Goal: Contribute content: Add original content to the website for others to see

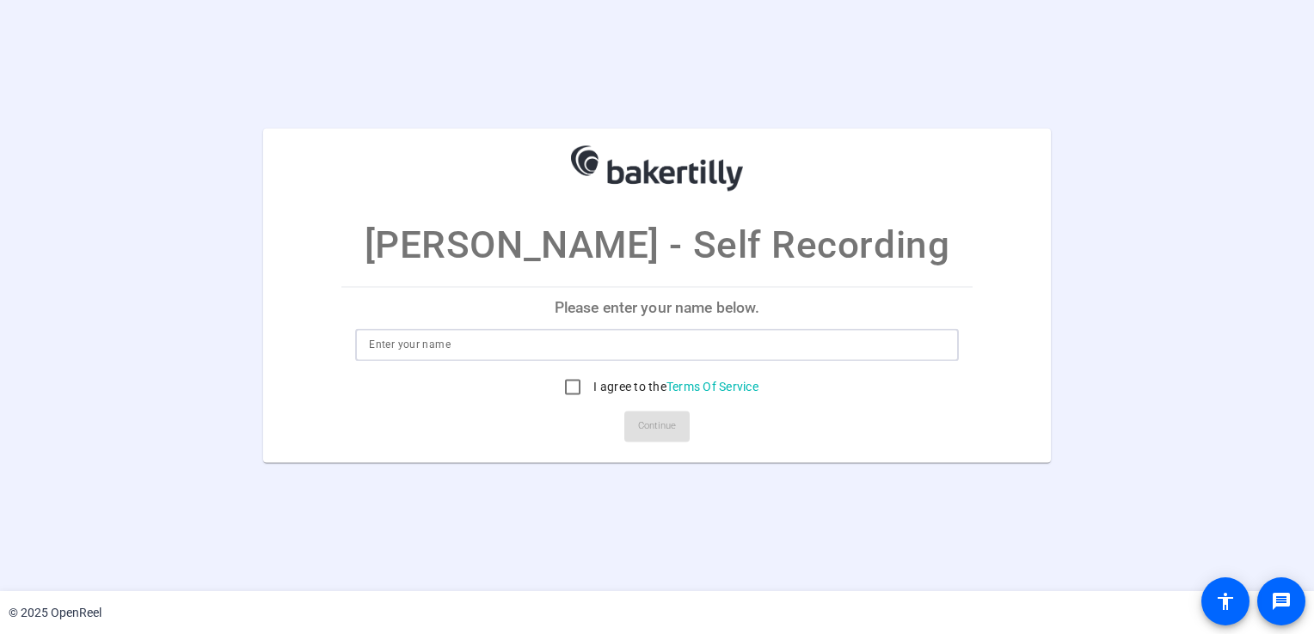
click at [468, 335] on input at bounding box center [656, 345] width 575 height 21
type input "A"
type input "[PERSON_NAME]"
click at [561, 384] on input "I agree to the Terms Of Service" at bounding box center [572, 388] width 34 height 34
checkbox input "true"
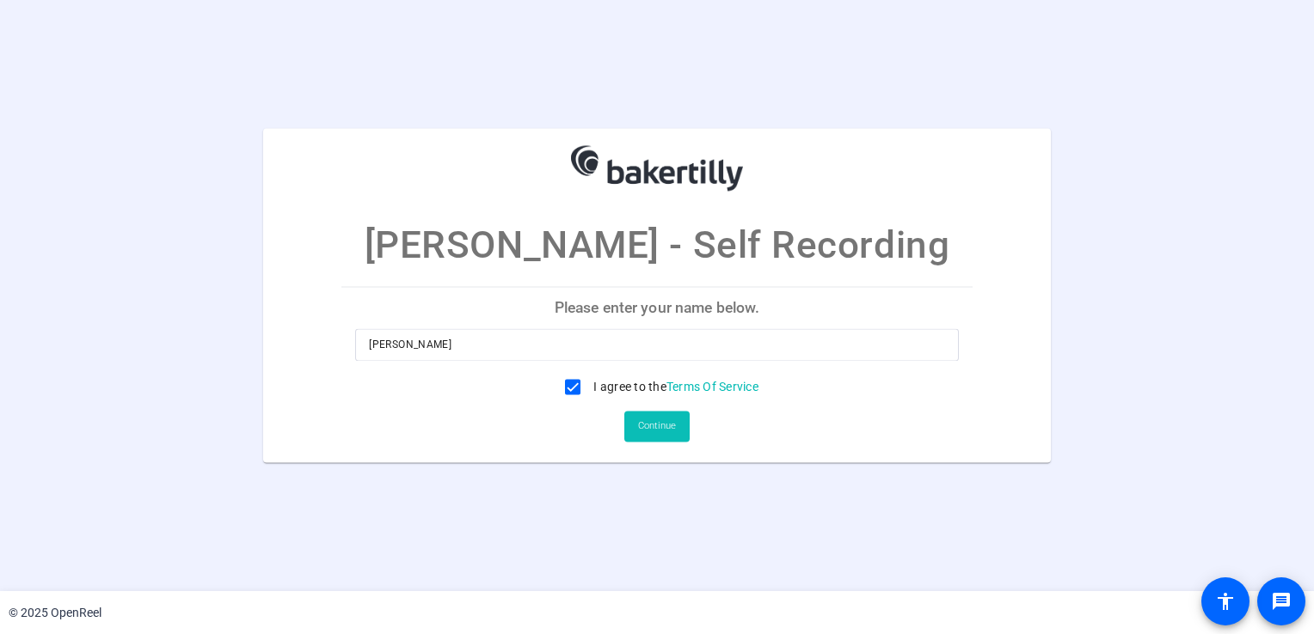
click at [667, 435] on span "Continue" at bounding box center [657, 427] width 38 height 26
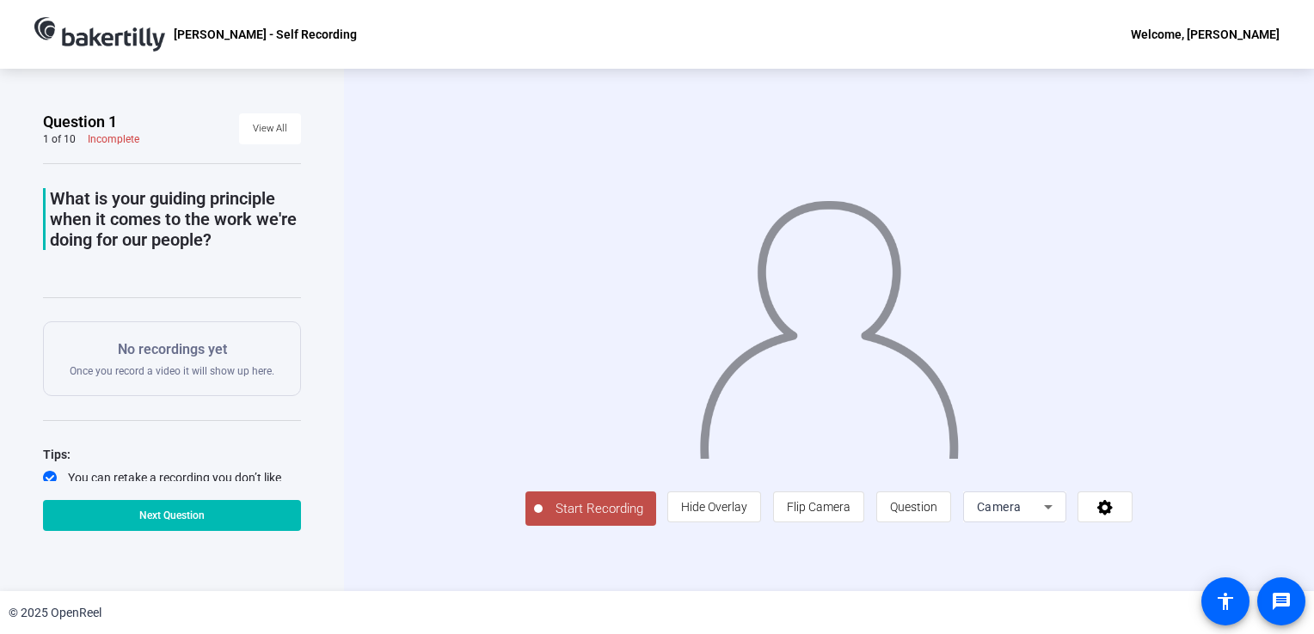
click at [1045, 512] on icon at bounding box center [1048, 507] width 21 height 21
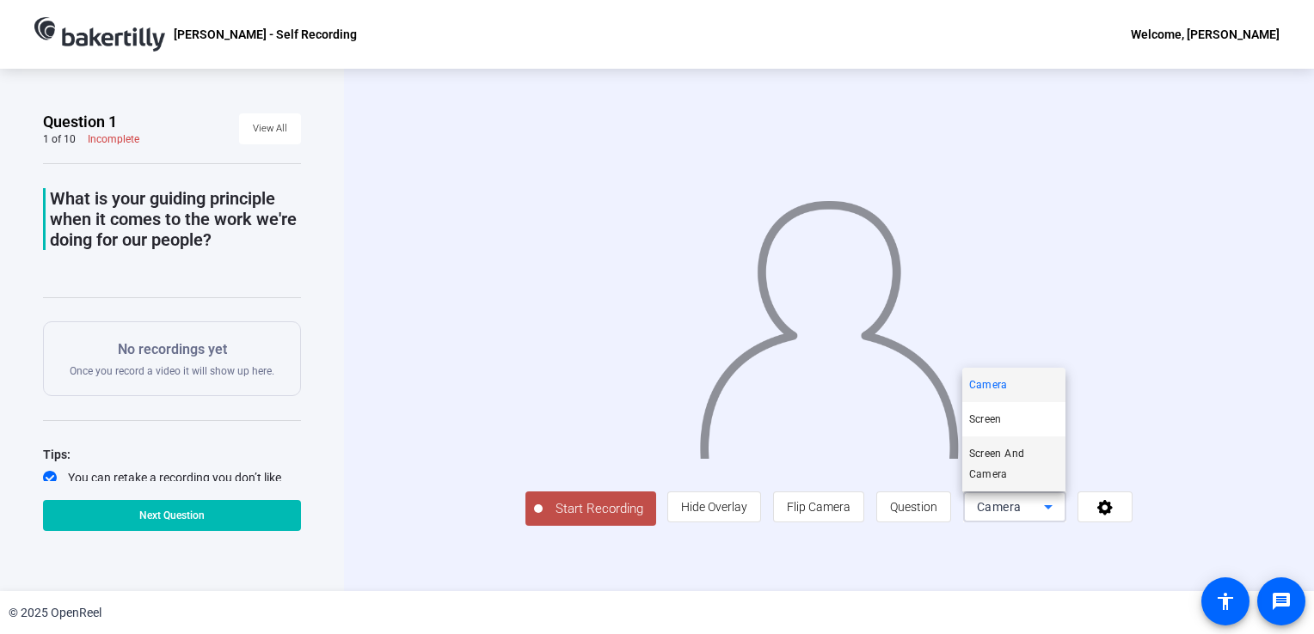
click at [994, 467] on span "Screen And Camera" at bounding box center [1013, 464] width 89 height 41
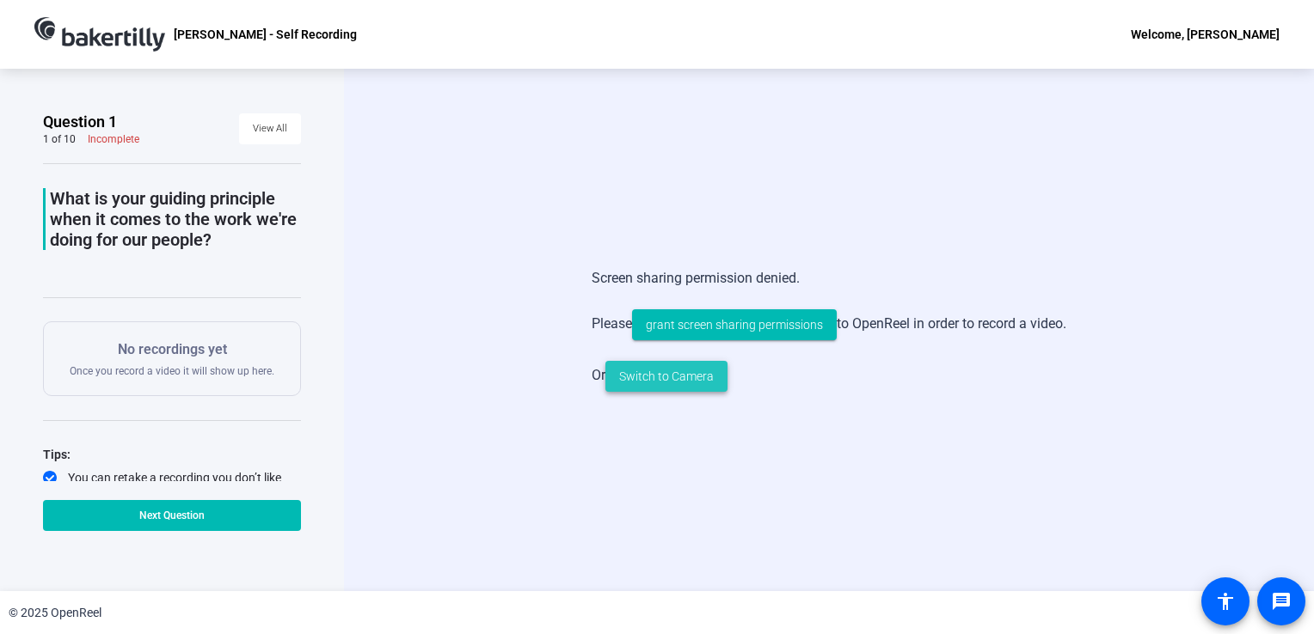
click at [681, 382] on span "Switch to Camera" at bounding box center [666, 377] width 95 height 18
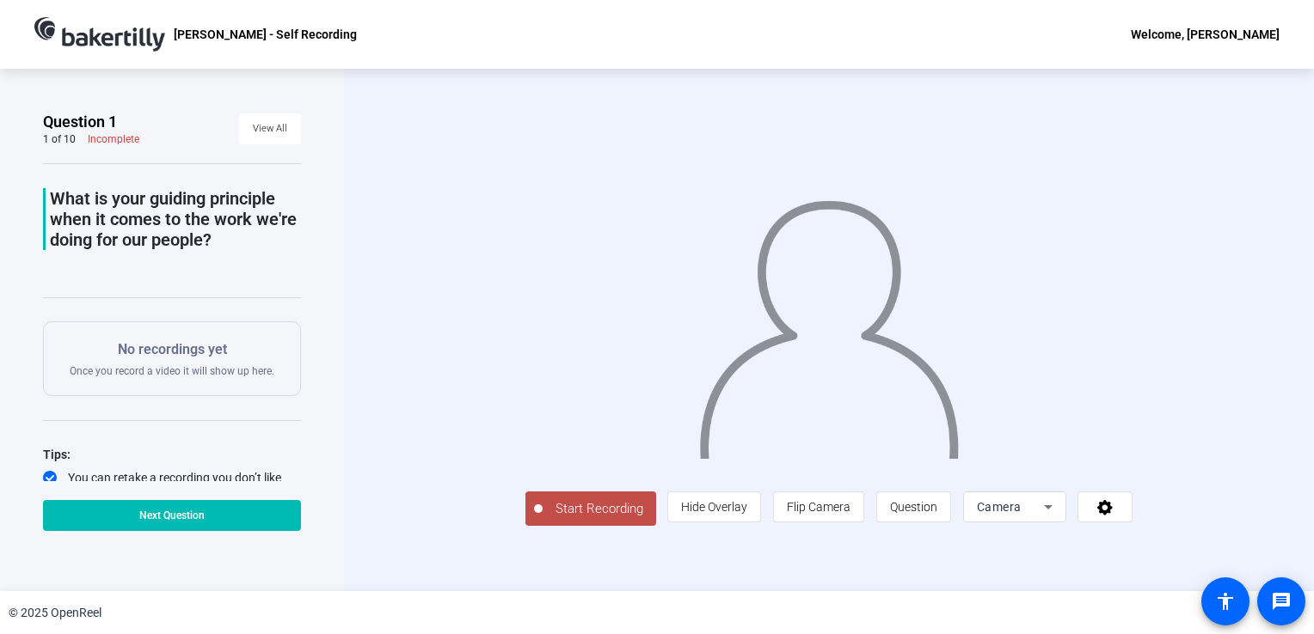
click at [542, 519] on span "Start Recording" at bounding box center [598, 510] width 113 height 20
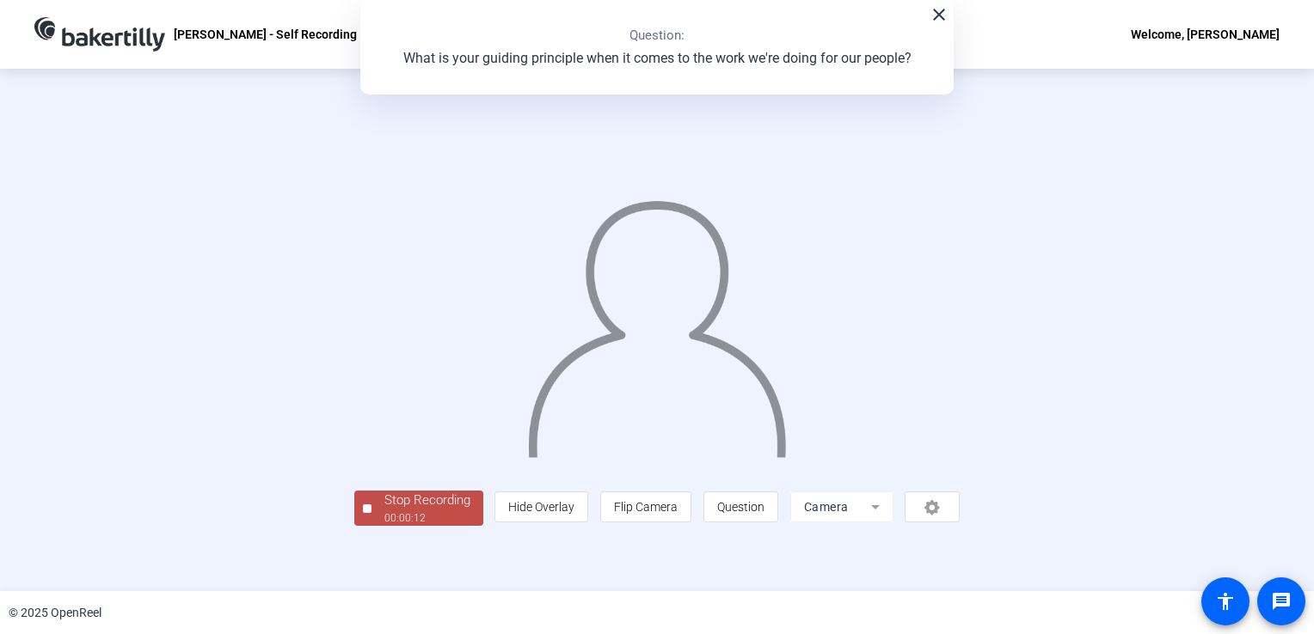
click at [505, 475] on div at bounding box center [657, 304] width 606 height 340
click at [932, 12] on mat-icon "close" at bounding box center [939, 14] width 21 height 21
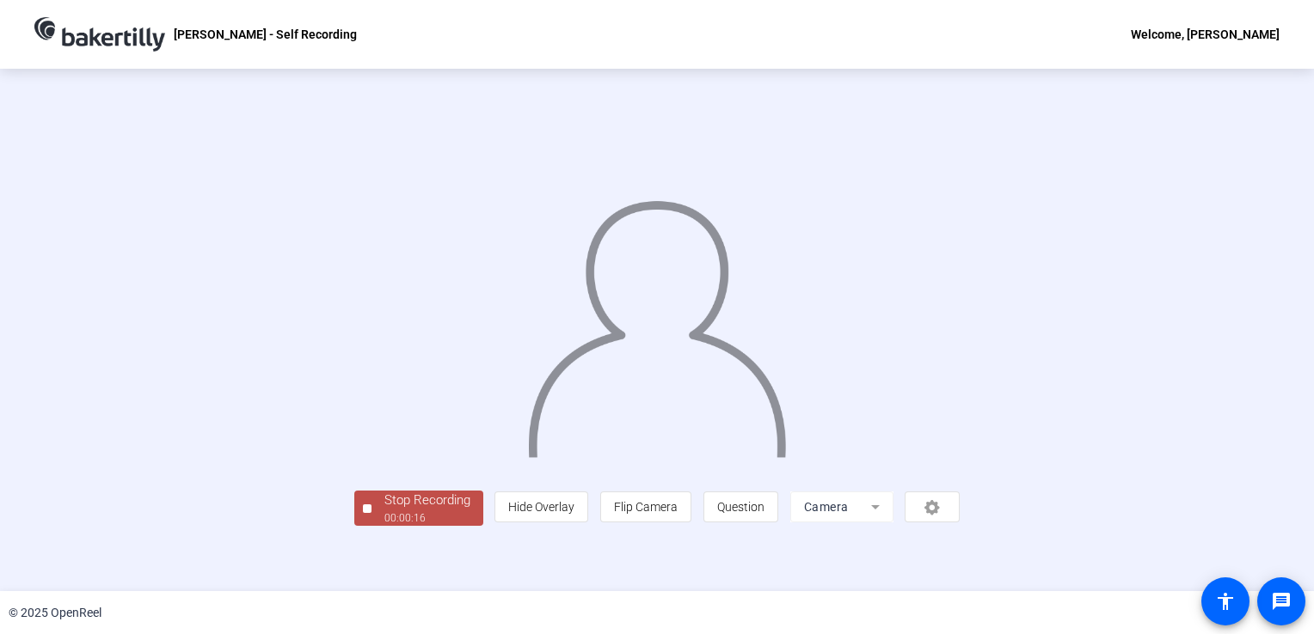
click at [769, 266] on img at bounding box center [657, 322] width 262 height 273
drag, startPoint x: 769, startPoint y: 272, endPoint x: 577, endPoint y: 315, distance: 197.3
click at [577, 315] on img at bounding box center [657, 322] width 262 height 273
click at [263, 606] on div "© 2025 OpenReel" at bounding box center [657, 613] width 1314 height 43
click at [257, 41] on p "[PERSON_NAME] - Self Recording" at bounding box center [265, 34] width 183 height 21
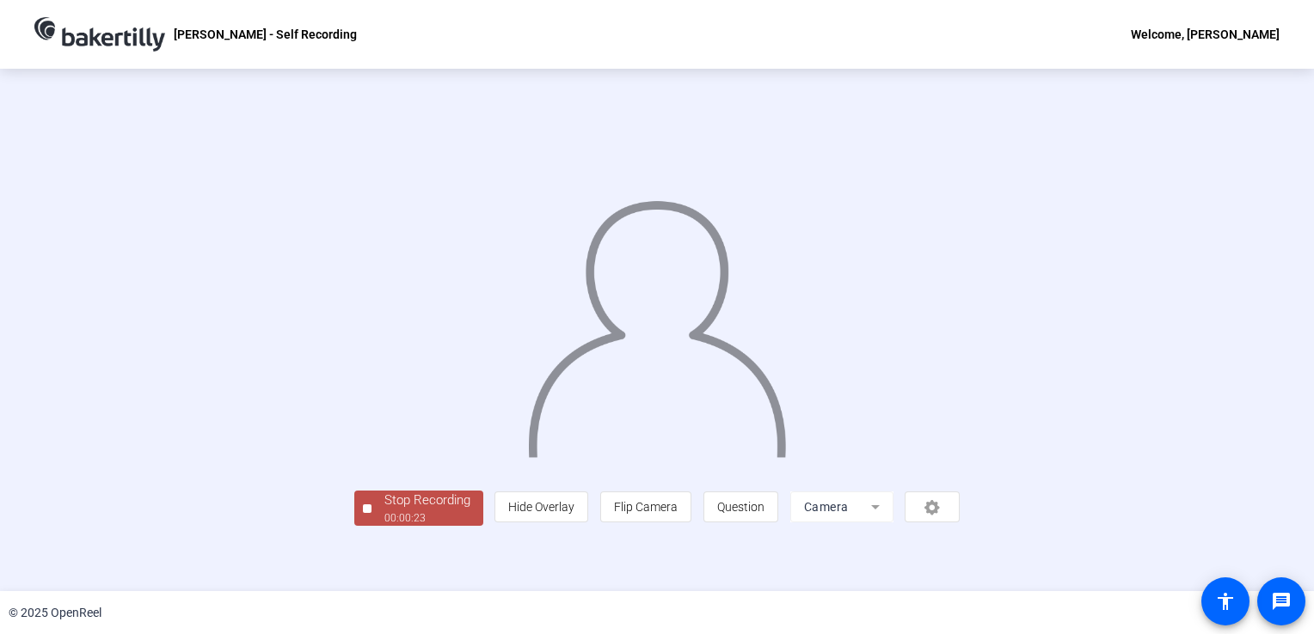
scroll to position [48, 0]
click at [384, 511] on div "Stop Recording" at bounding box center [427, 501] width 86 height 20
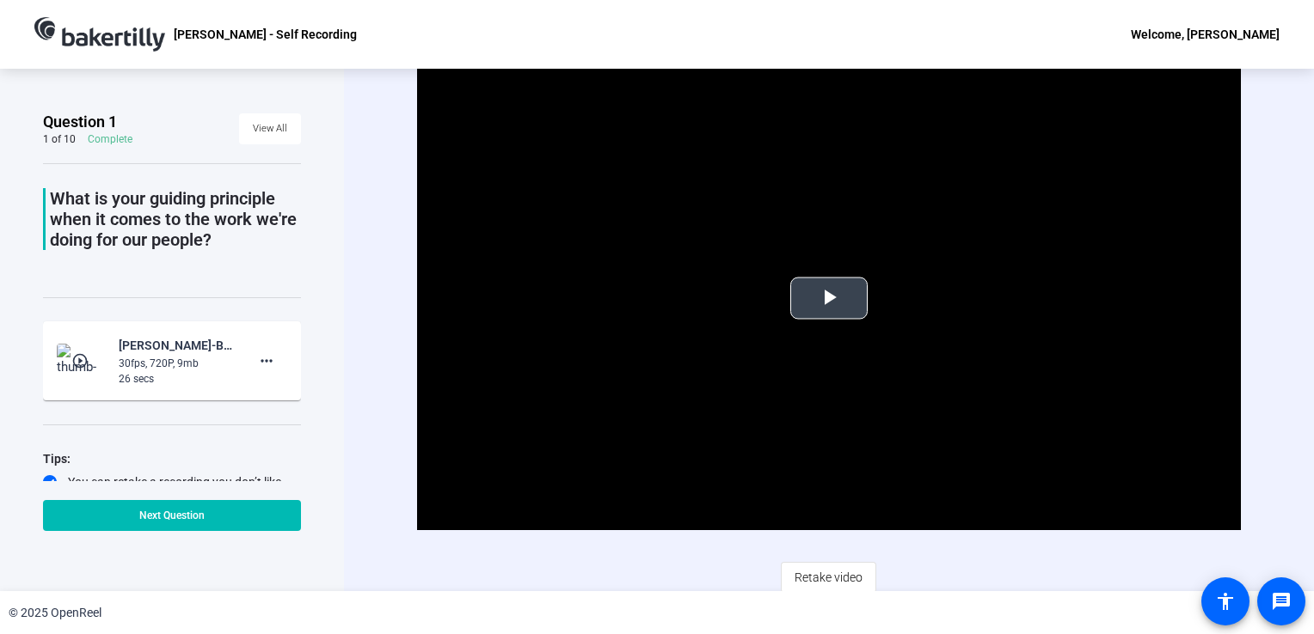
click at [829, 298] on span "Video Player" at bounding box center [829, 298] width 0 height 0
drag, startPoint x: 266, startPoint y: 356, endPoint x: 112, endPoint y: 374, distance: 154.9
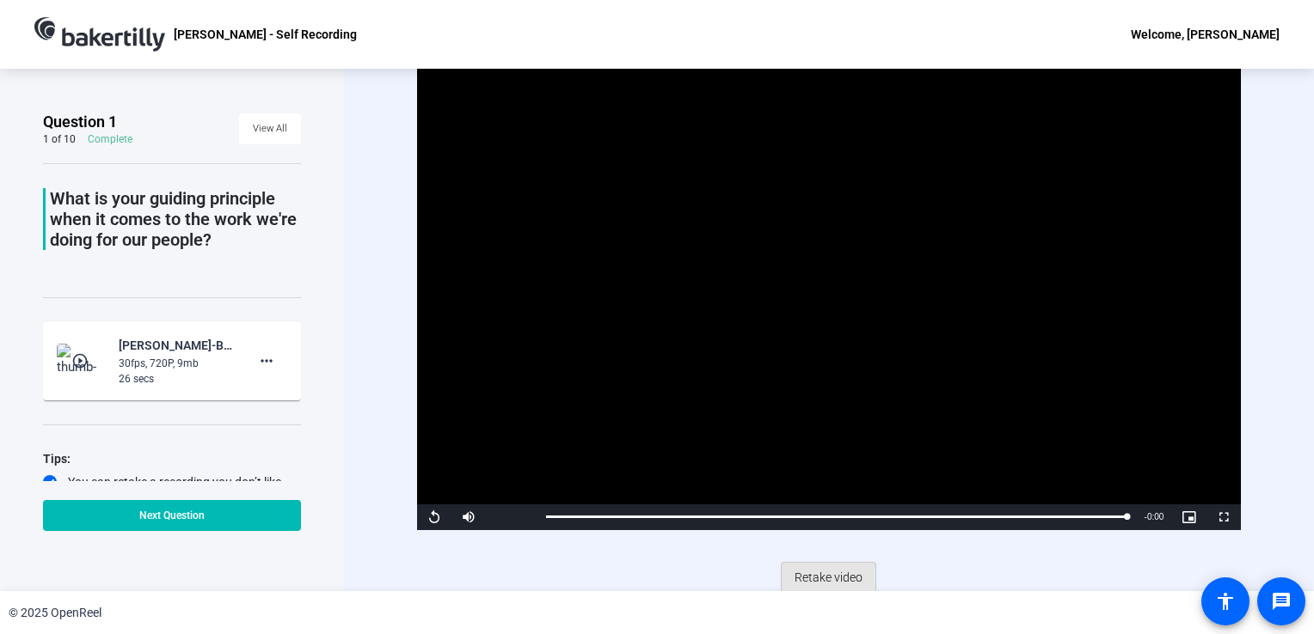
drag, startPoint x: 112, startPoint y: 374, endPoint x: 824, endPoint y: 571, distance: 739.4
click at [824, 571] on span "Retake video" at bounding box center [828, 577] width 68 height 33
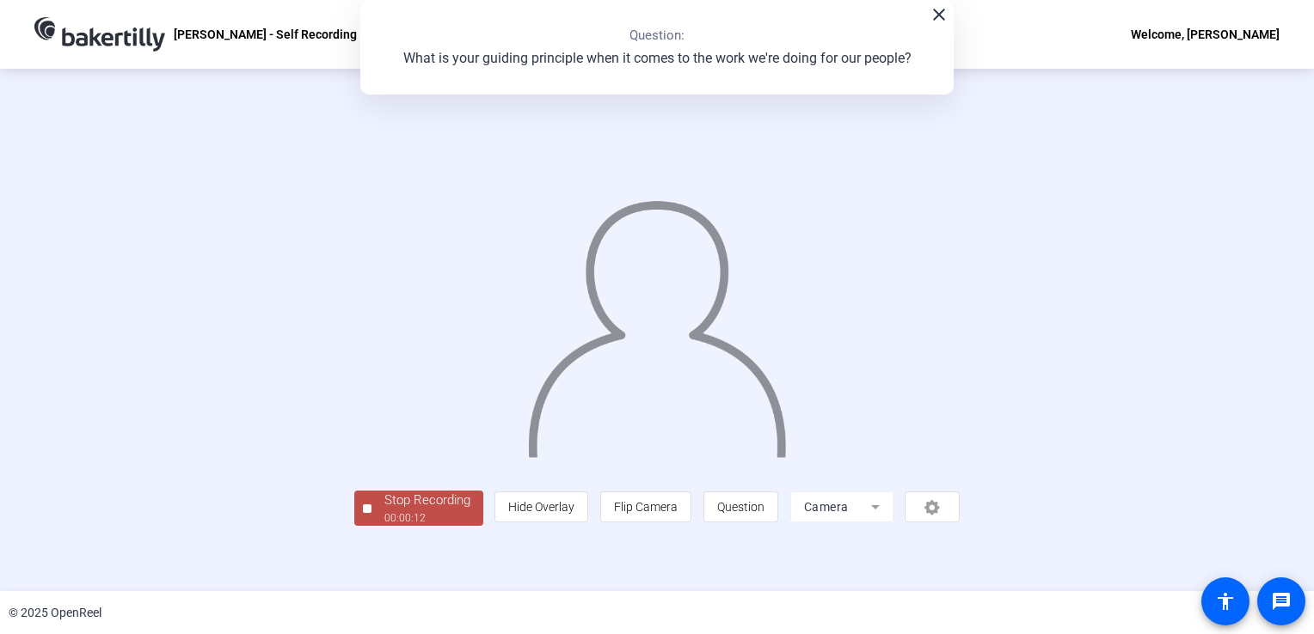
click at [235, 592] on div "© 2025 OpenReel" at bounding box center [657, 613] width 1314 height 43
click at [384, 511] on div "Stop Recording" at bounding box center [427, 501] width 86 height 20
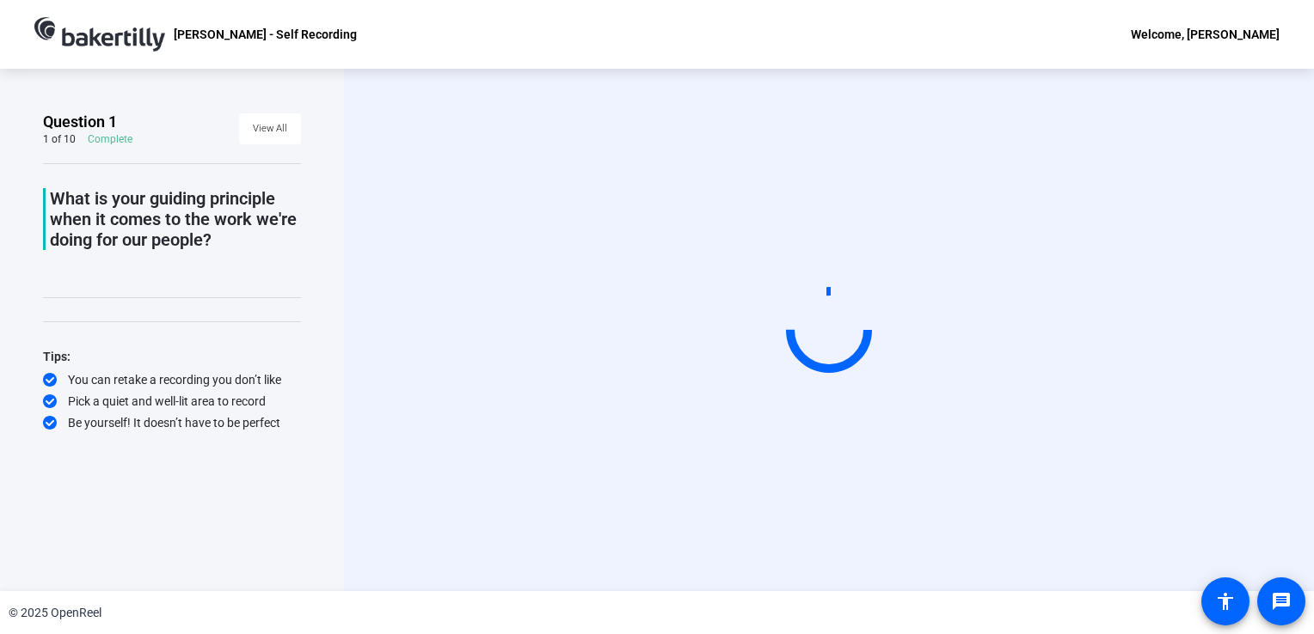
scroll to position [0, 0]
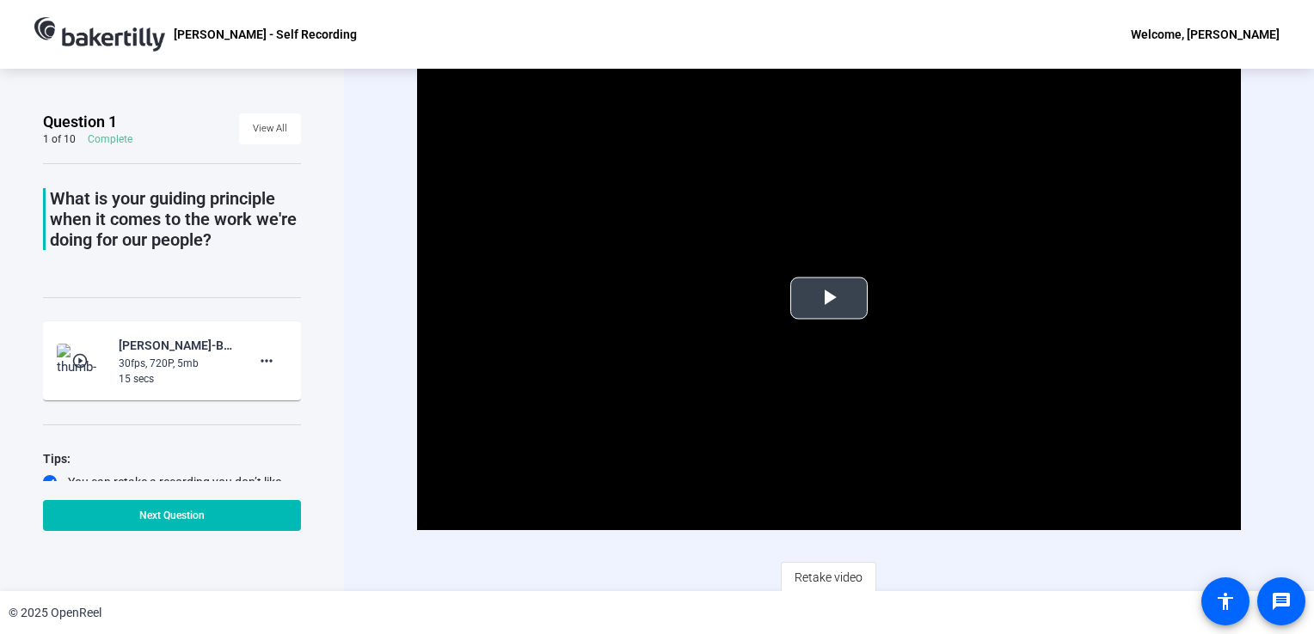
click at [829, 298] on span "Video Player" at bounding box center [829, 298] width 0 height 0
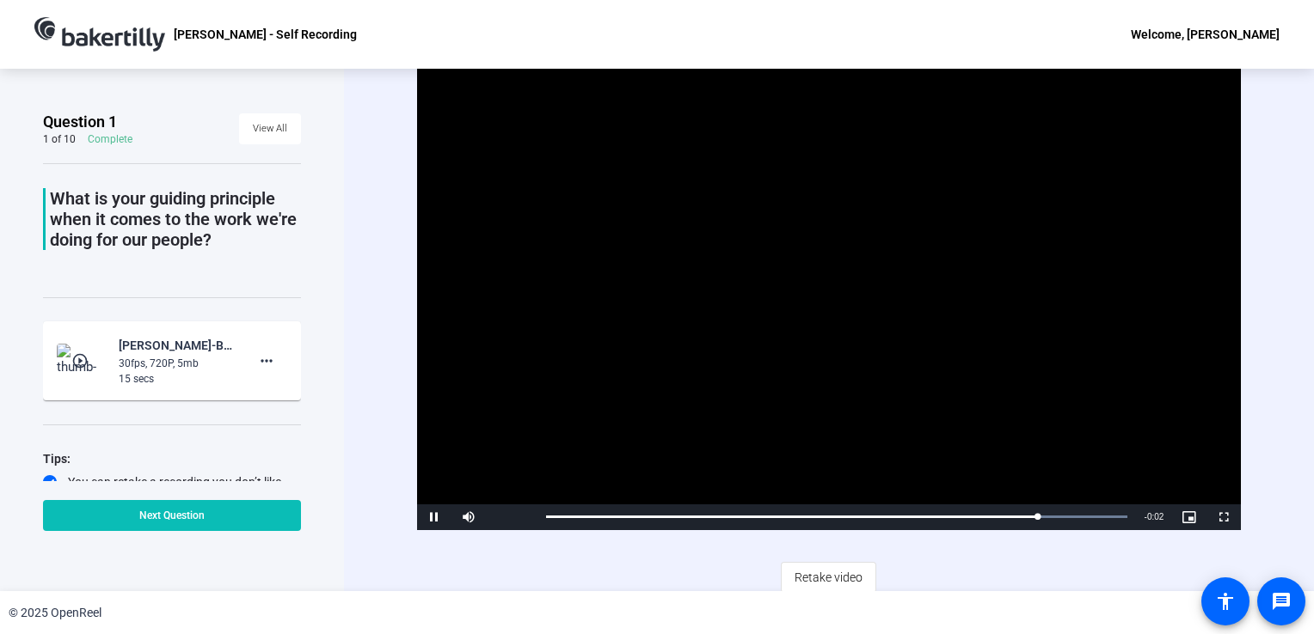
click at [212, 520] on span at bounding box center [172, 515] width 258 height 41
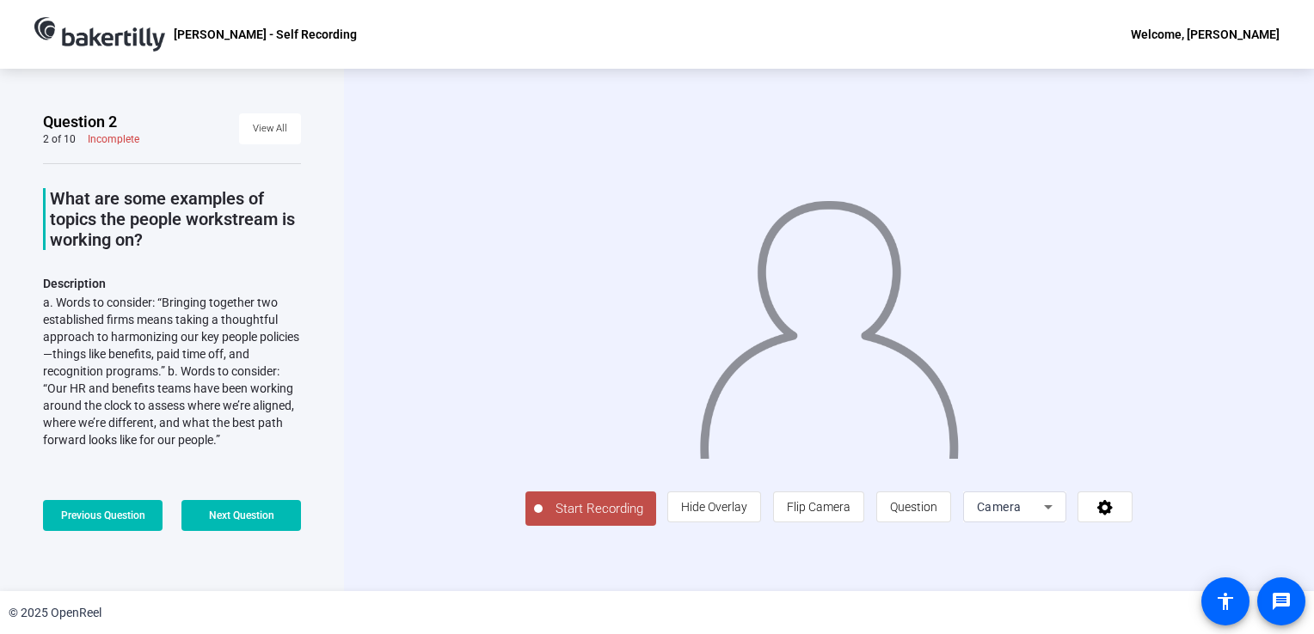
click at [542, 519] on span "Start Recording" at bounding box center [598, 510] width 113 height 20
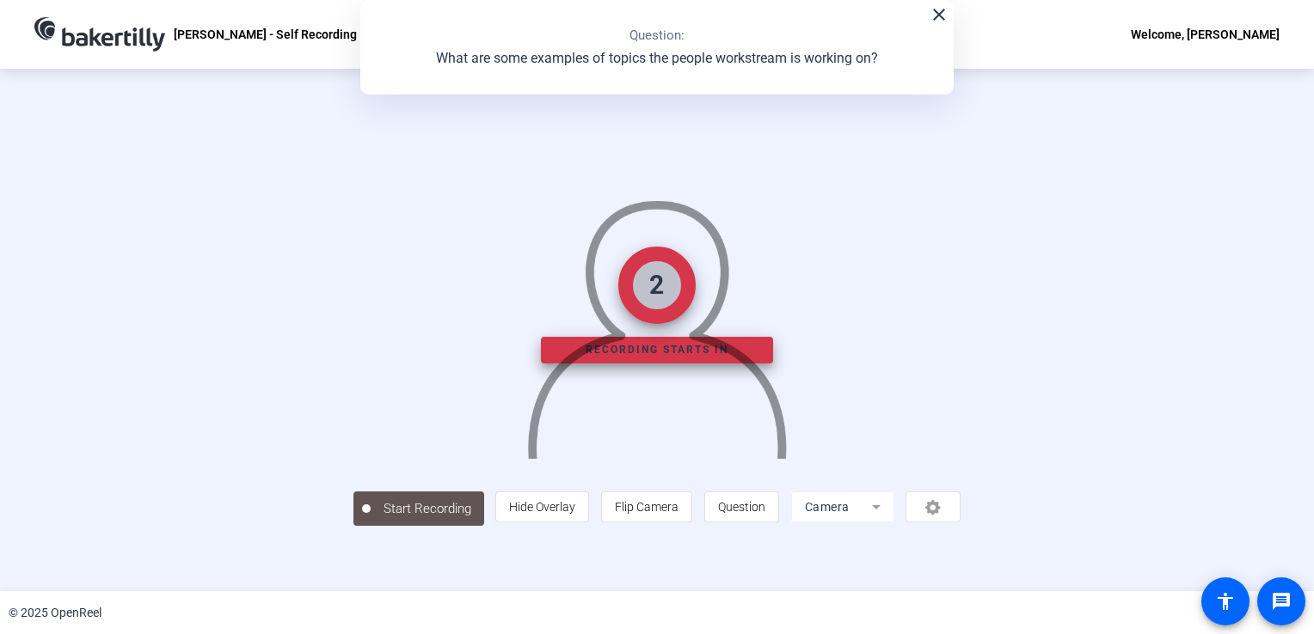
scroll to position [48, 0]
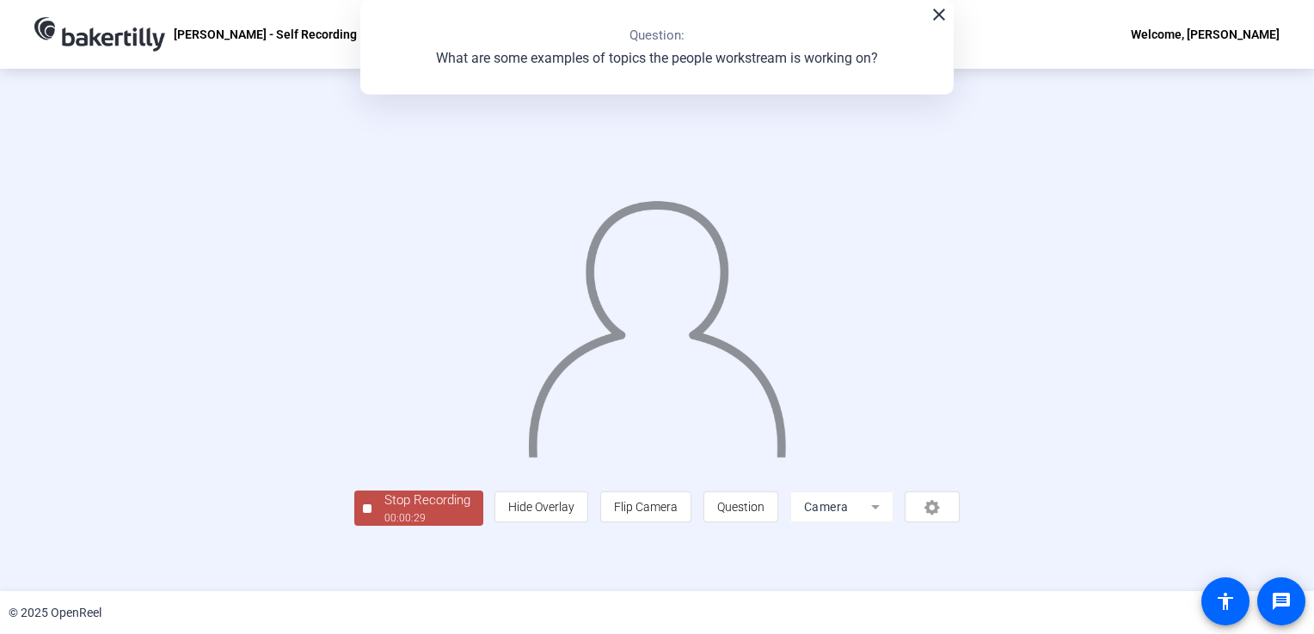
click at [384, 526] on div "00:00:29" at bounding box center [427, 518] width 86 height 15
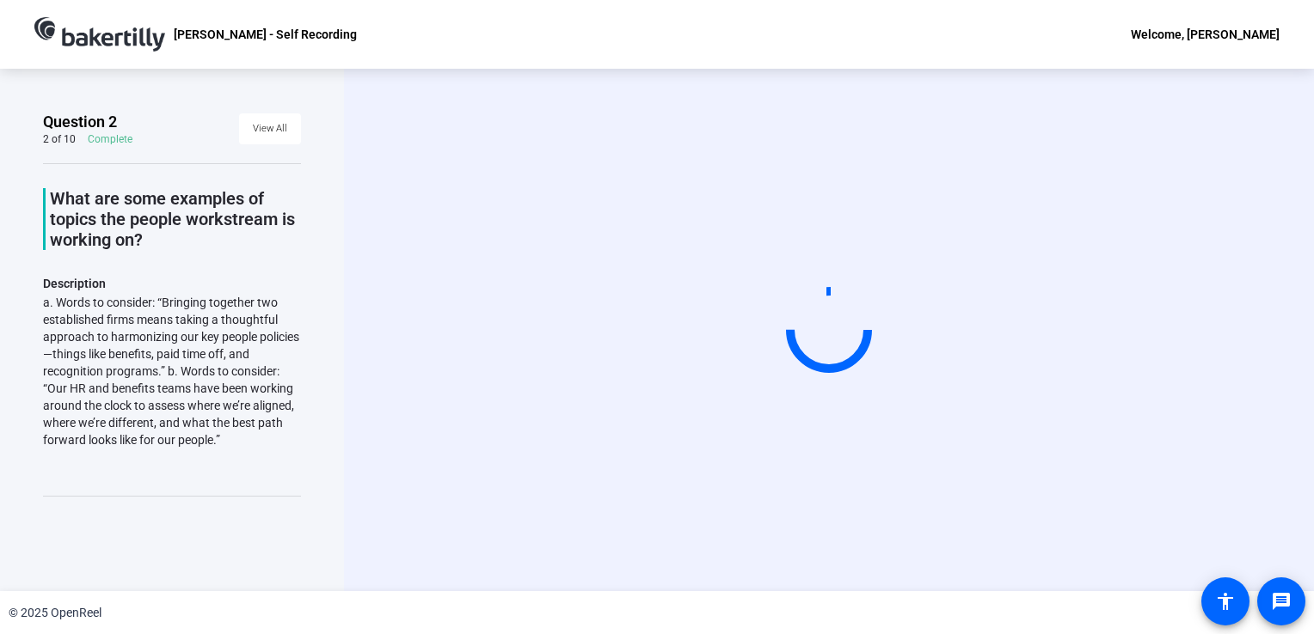
scroll to position [0, 0]
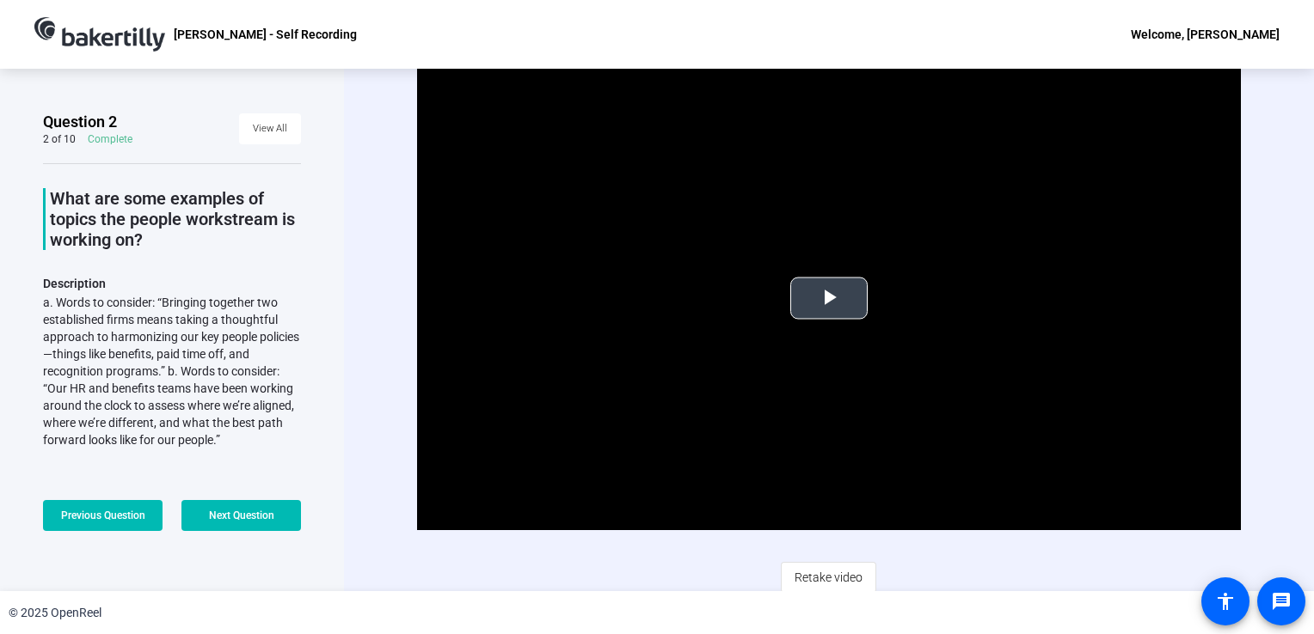
click at [829, 298] on span "Video Player" at bounding box center [829, 298] width 0 height 0
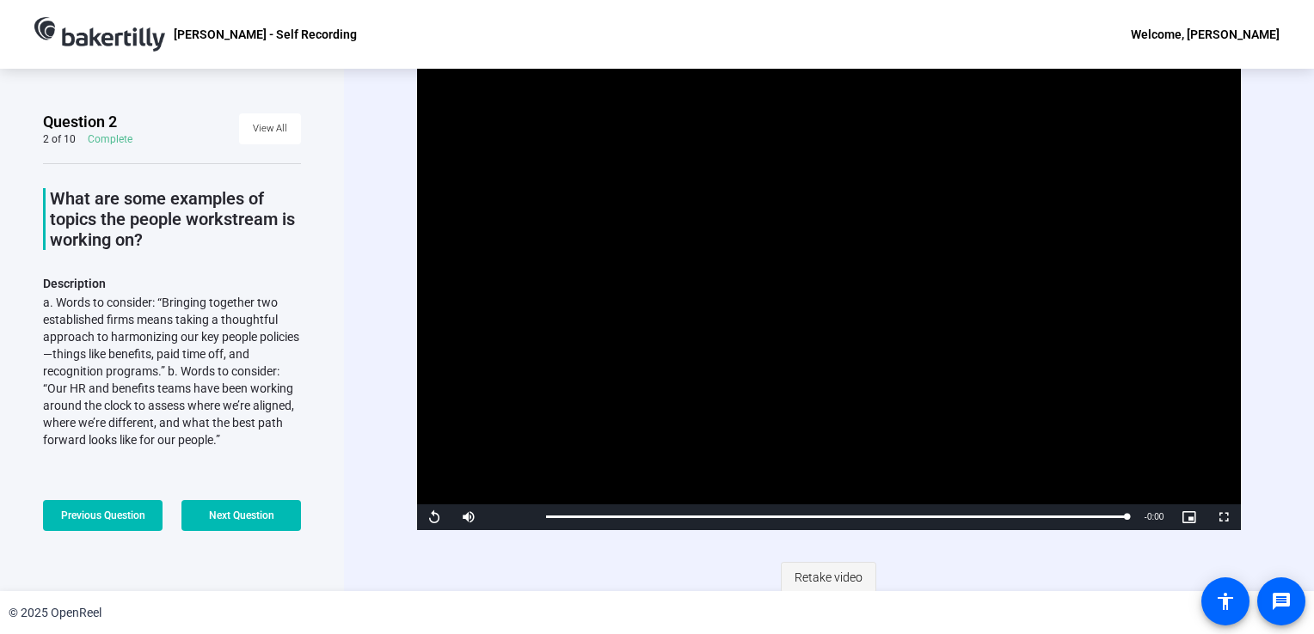
click at [835, 575] on span "Retake video" at bounding box center [828, 577] width 68 height 33
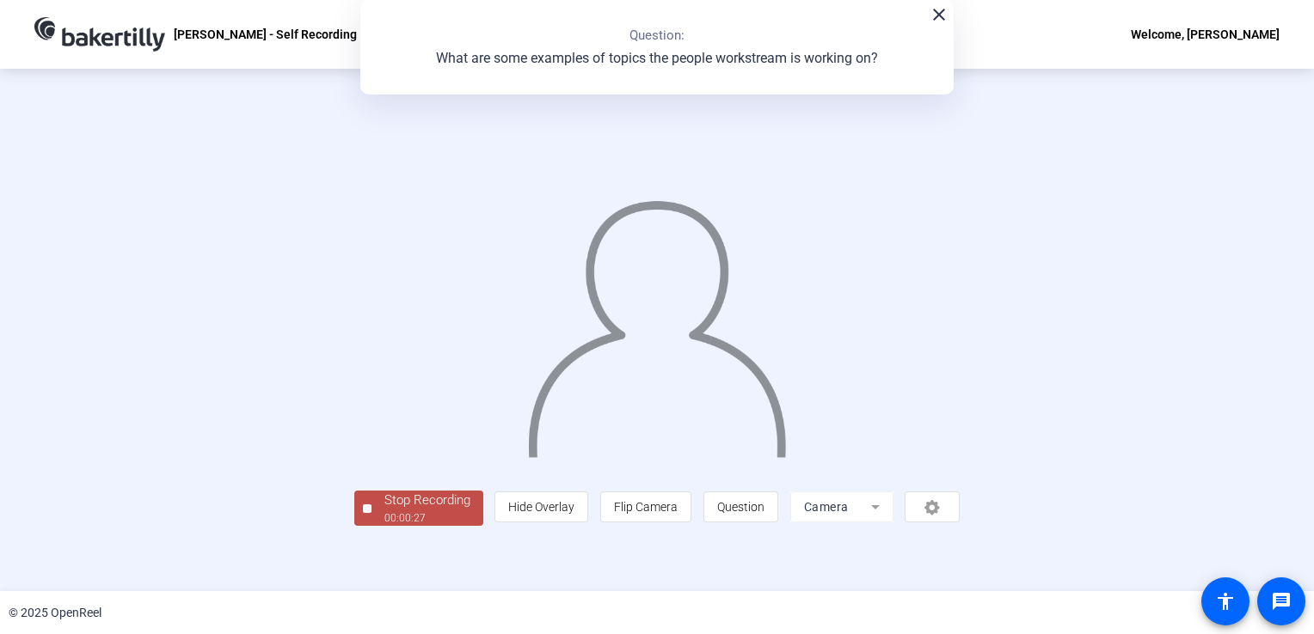
scroll to position [48, 0]
click at [384, 511] on div "Stop Recording" at bounding box center [427, 501] width 86 height 20
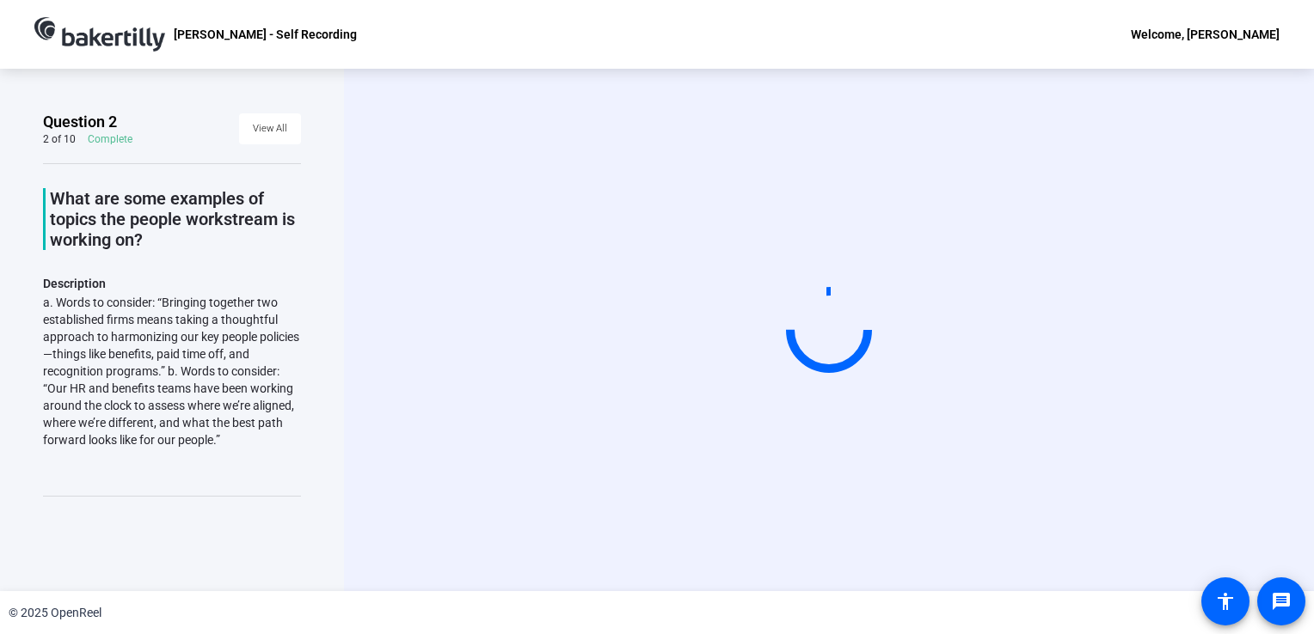
scroll to position [0, 0]
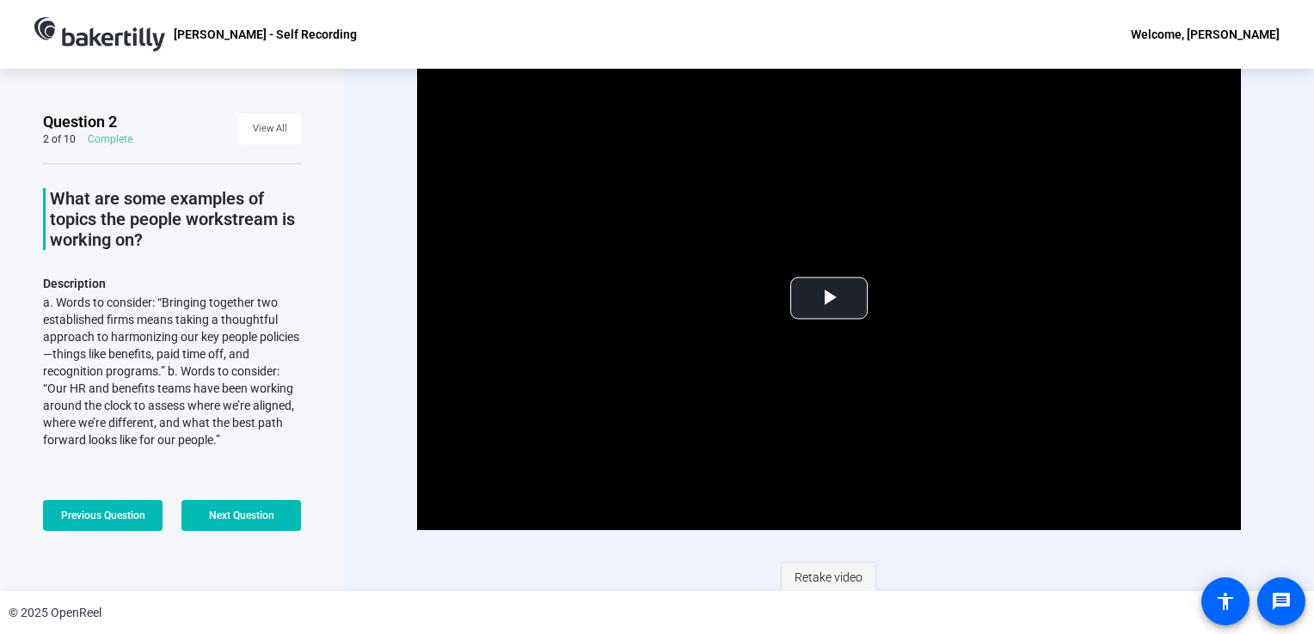
click at [808, 573] on span "Retake video" at bounding box center [828, 577] width 68 height 33
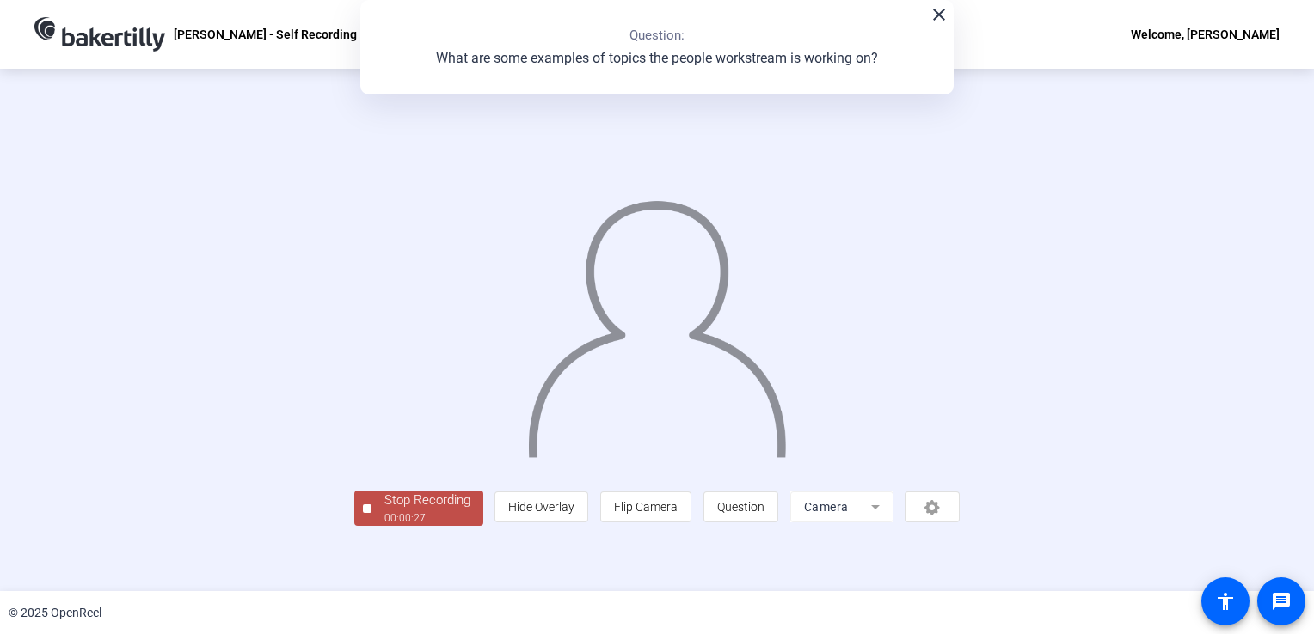
scroll to position [48, 0]
click at [384, 526] on div "00:00:28" at bounding box center [427, 518] width 86 height 15
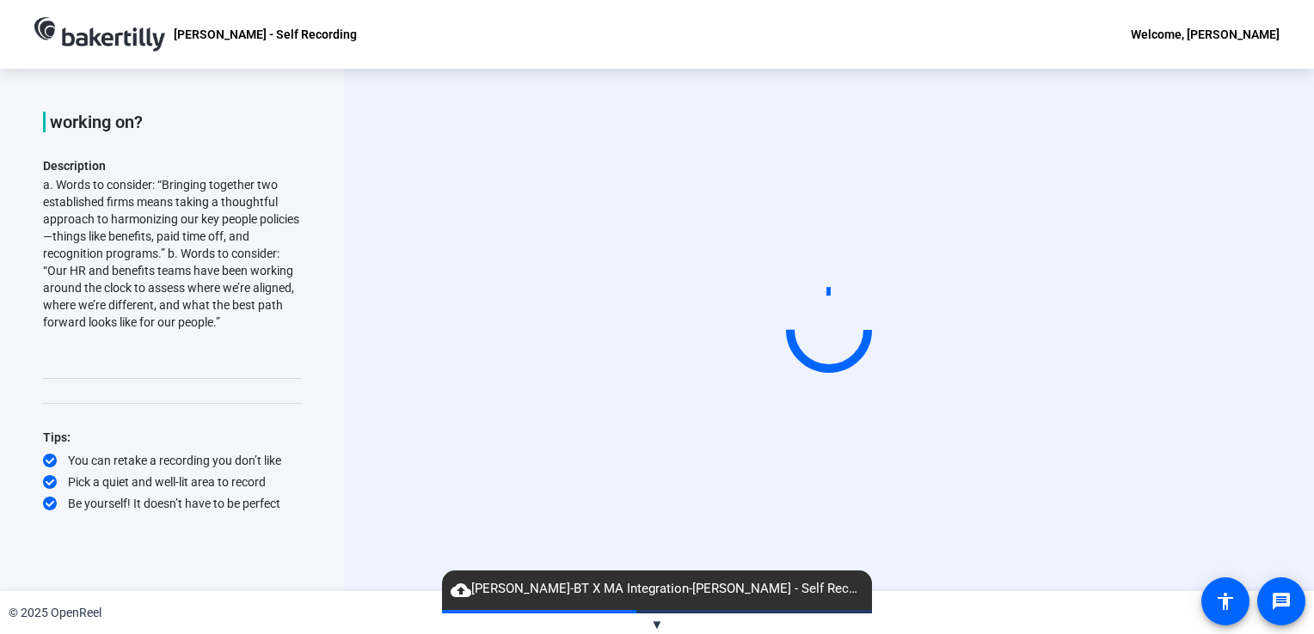
scroll to position [134, 0]
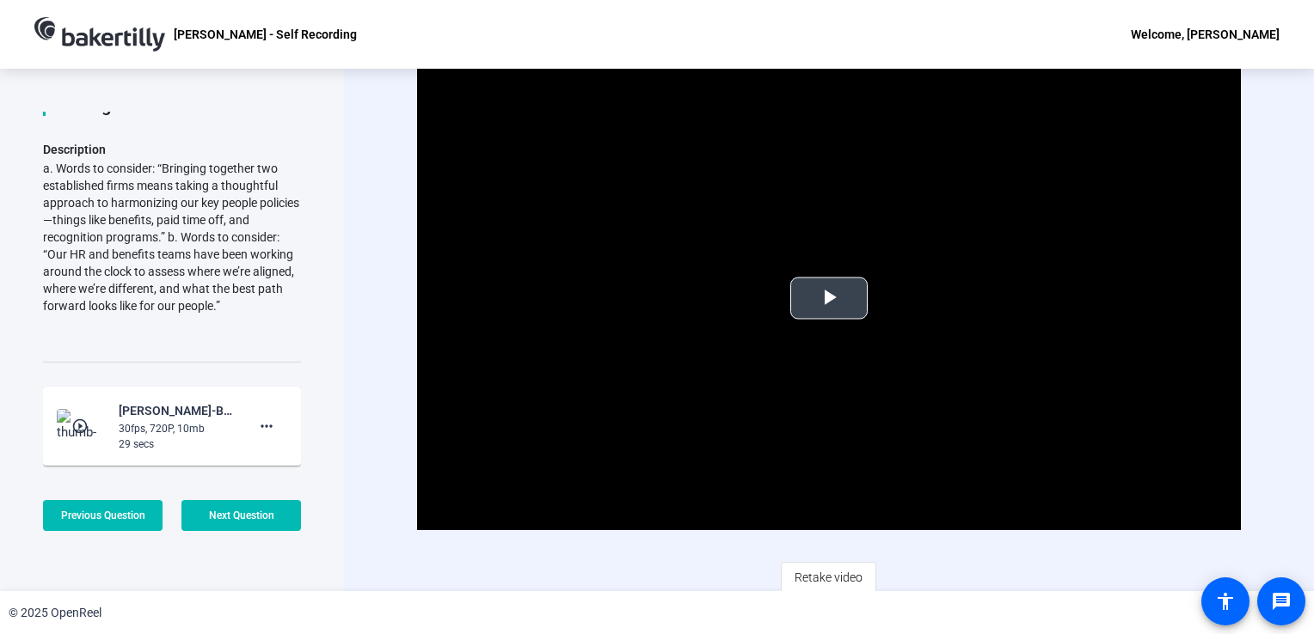
click at [829, 298] on span "Video Player" at bounding box center [829, 298] width 0 height 0
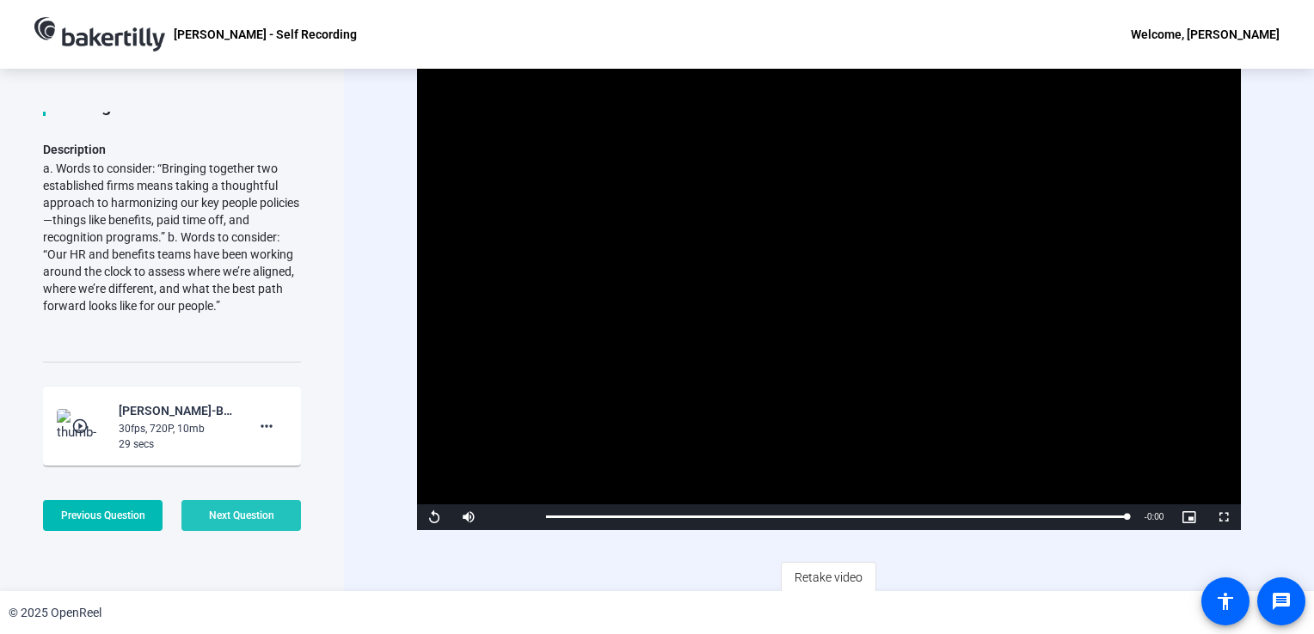
click at [248, 521] on span "Next Question" at bounding box center [241, 516] width 65 height 12
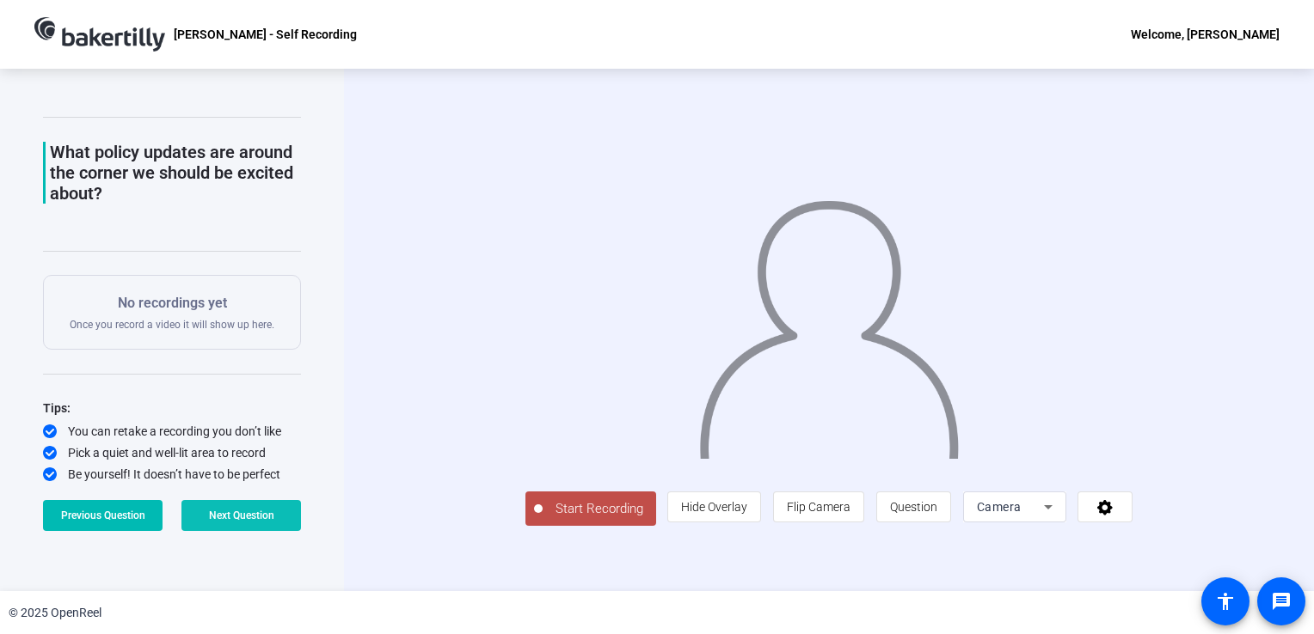
click at [248, 521] on span "Next Question" at bounding box center [241, 516] width 65 height 12
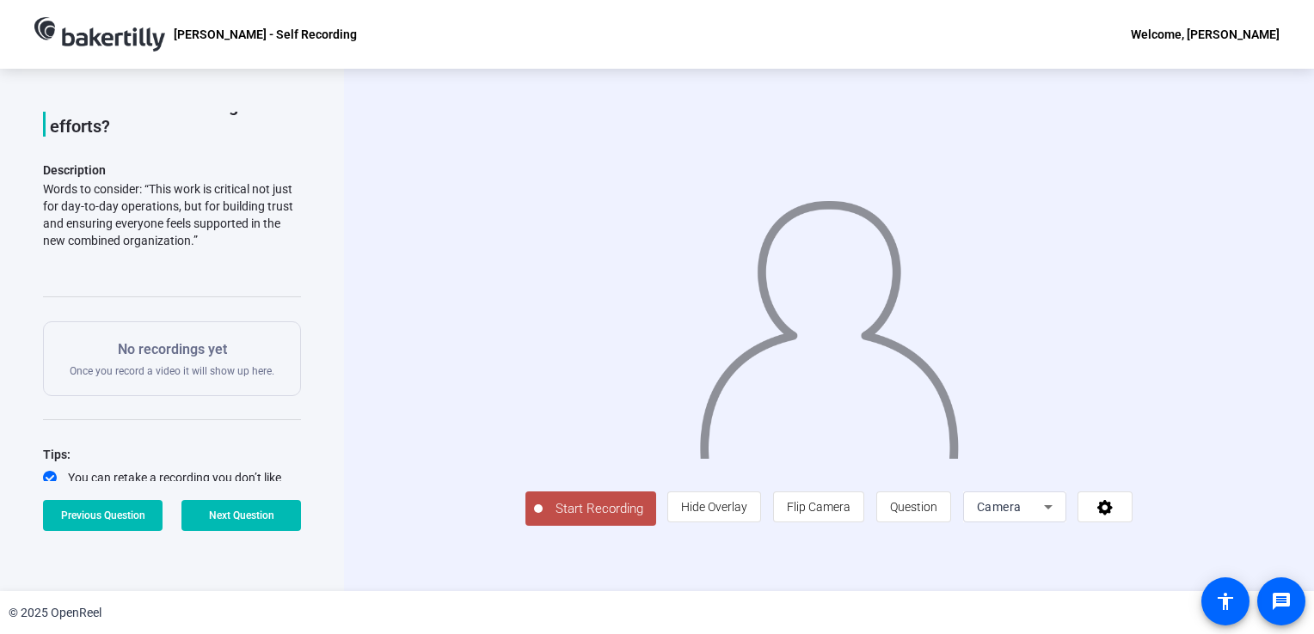
click at [542, 519] on span "Start Recording" at bounding box center [598, 510] width 113 height 20
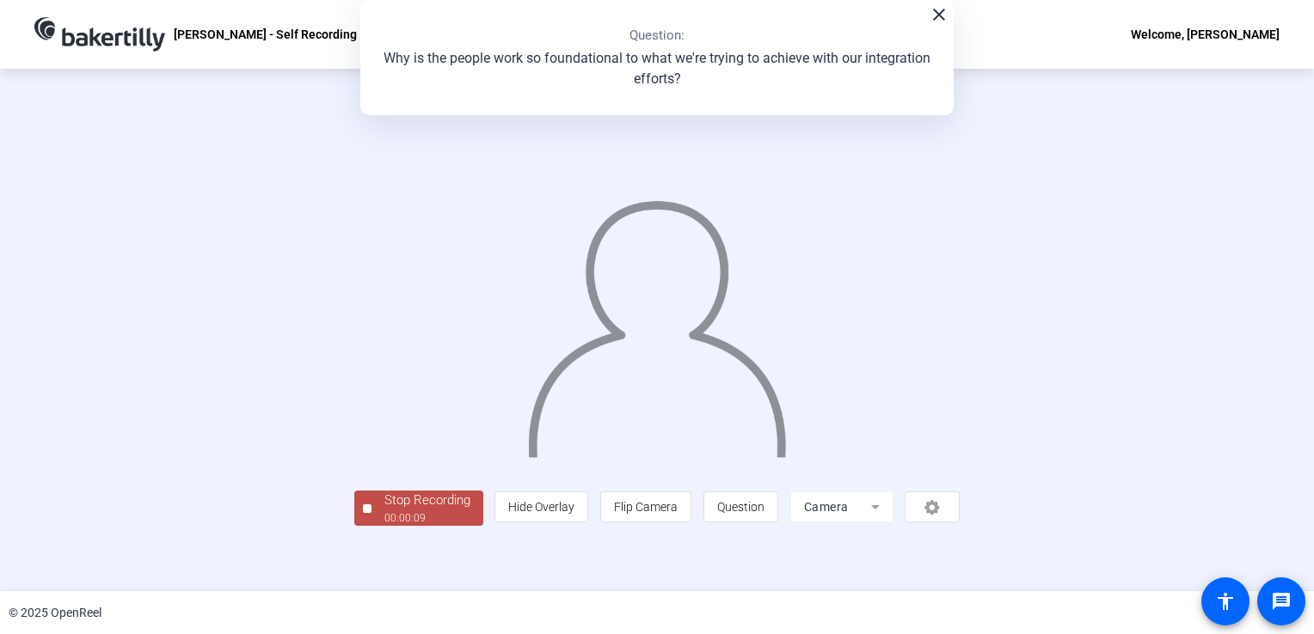
scroll to position [48, 0]
click at [384, 511] on div "Stop Recording" at bounding box center [427, 501] width 86 height 20
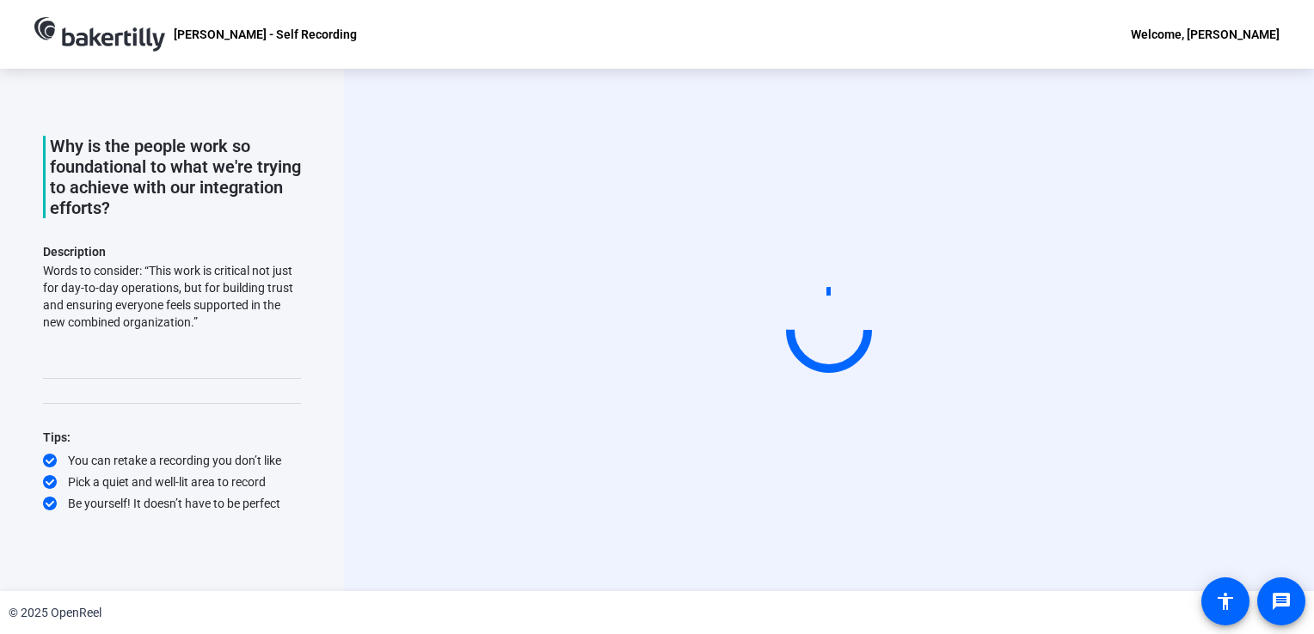
scroll to position [0, 0]
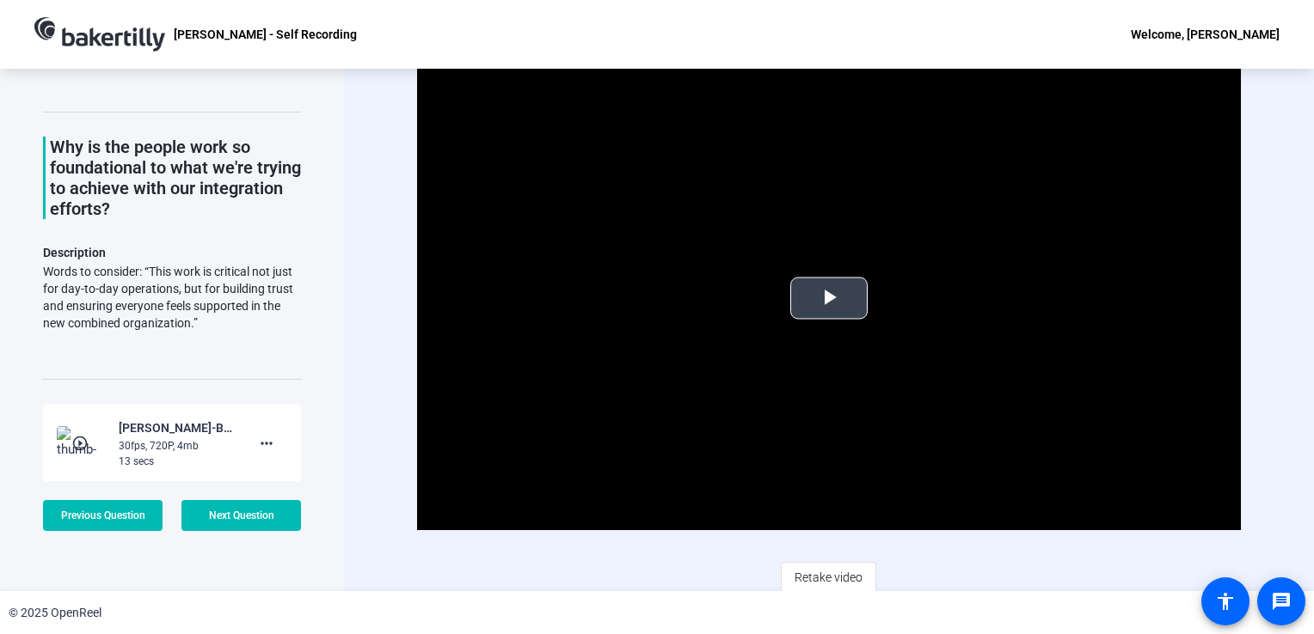
click at [829, 298] on span "Video Player" at bounding box center [829, 298] width 0 height 0
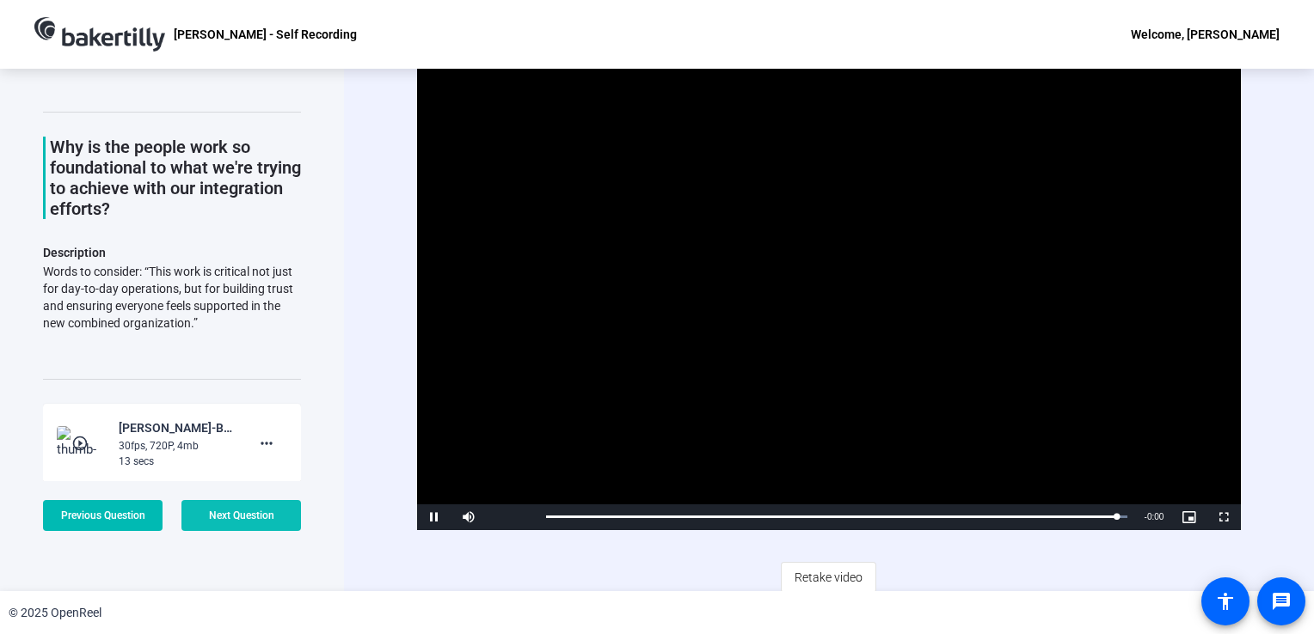
click at [228, 514] on span "Next Question" at bounding box center [241, 516] width 65 height 12
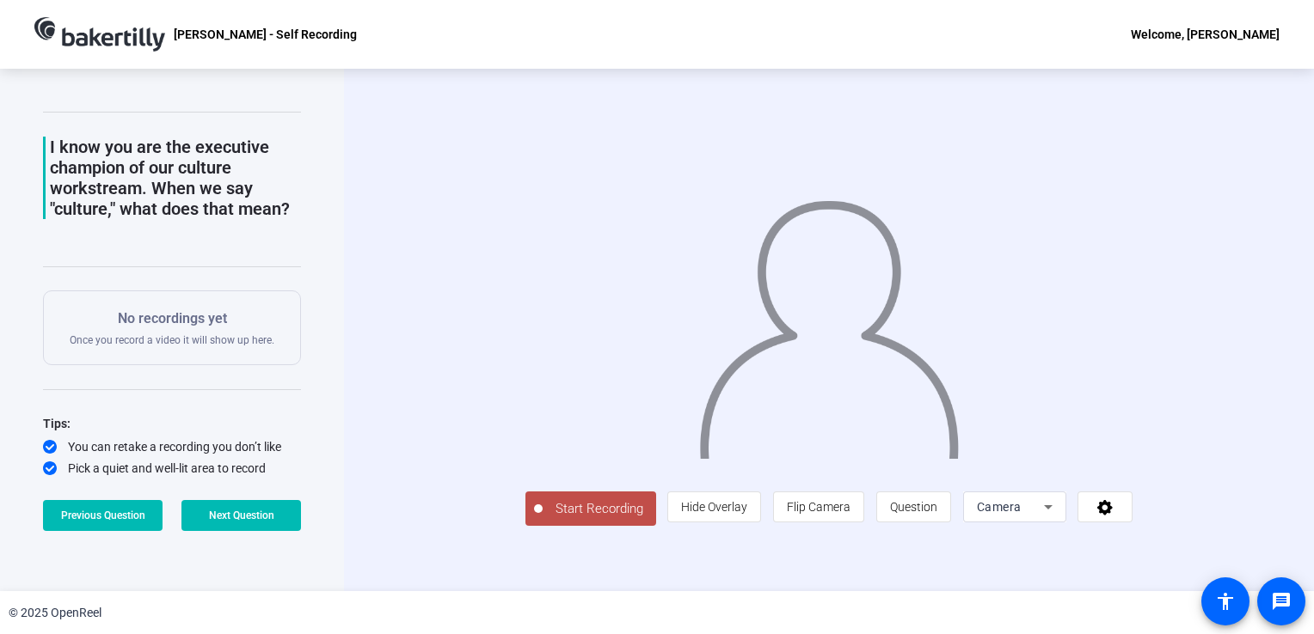
click at [542, 519] on span "Start Recording" at bounding box center [598, 510] width 113 height 20
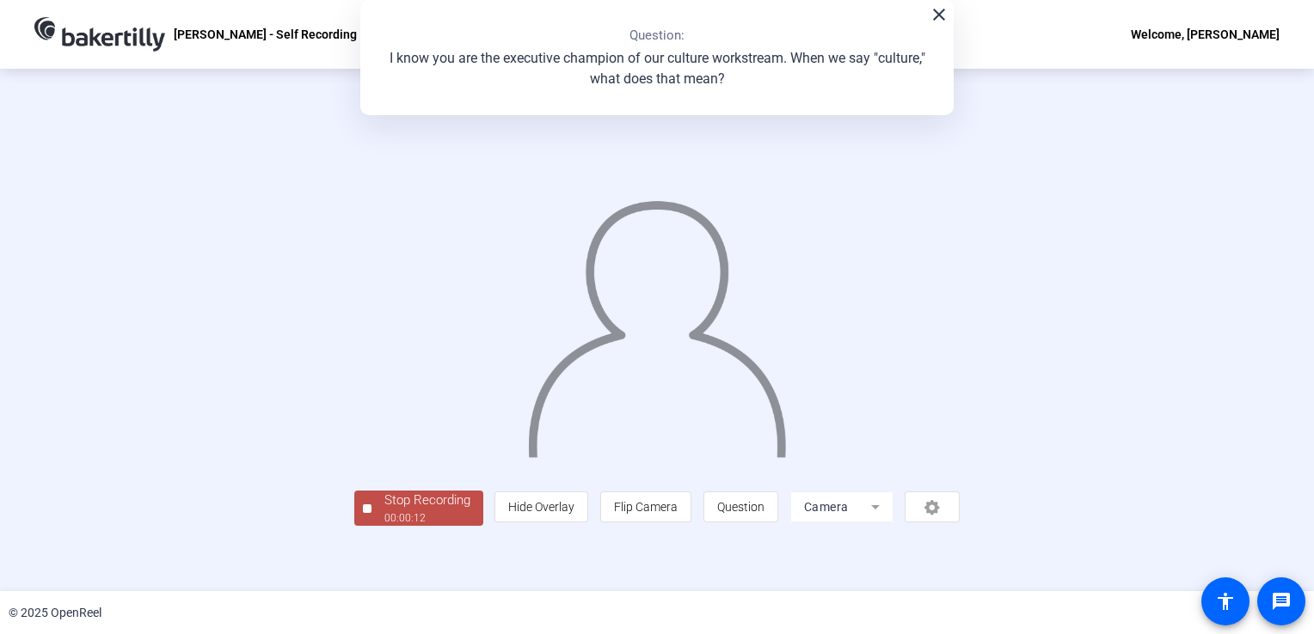
scroll to position [48, 0]
click at [384, 511] on div "Stop Recording" at bounding box center [427, 501] width 86 height 20
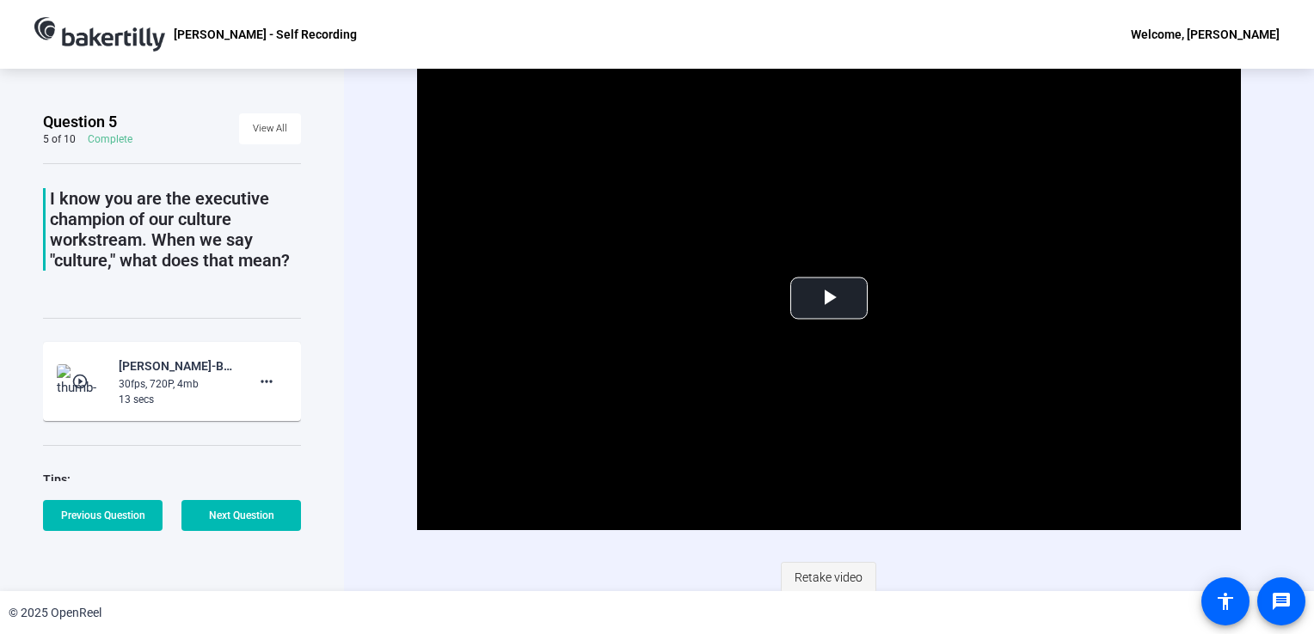
click at [829, 574] on span "Retake video" at bounding box center [828, 577] width 68 height 33
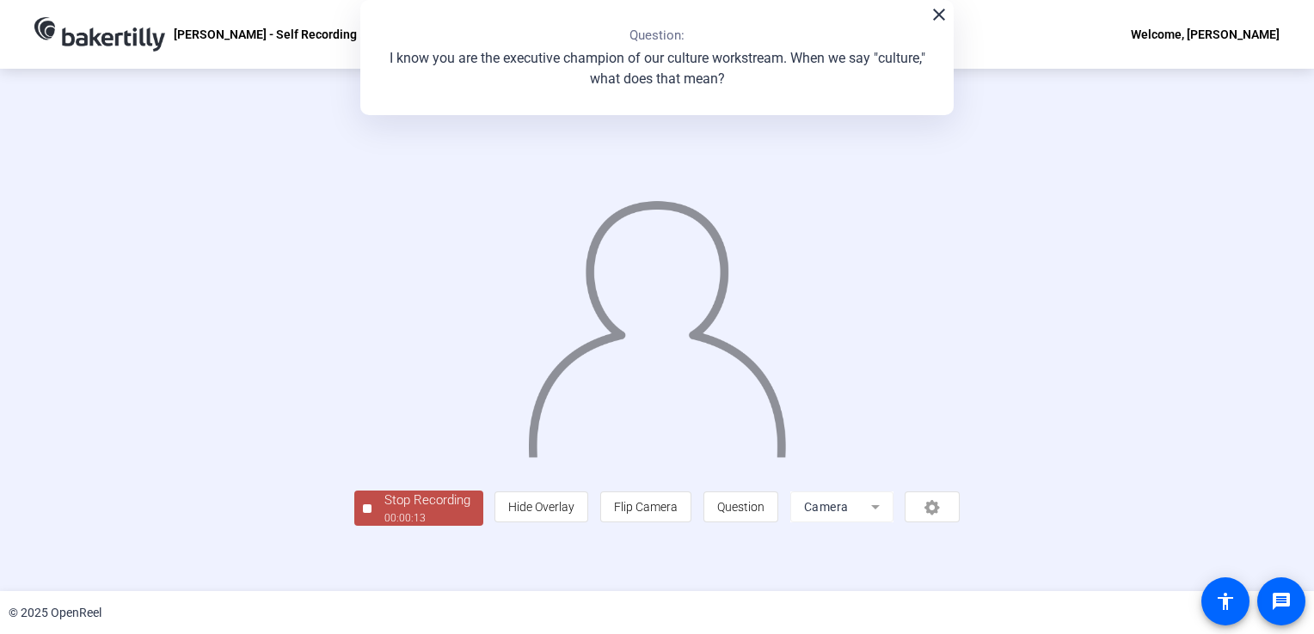
scroll to position [48, 0]
click at [384, 511] on div "Stop Recording" at bounding box center [427, 501] width 86 height 20
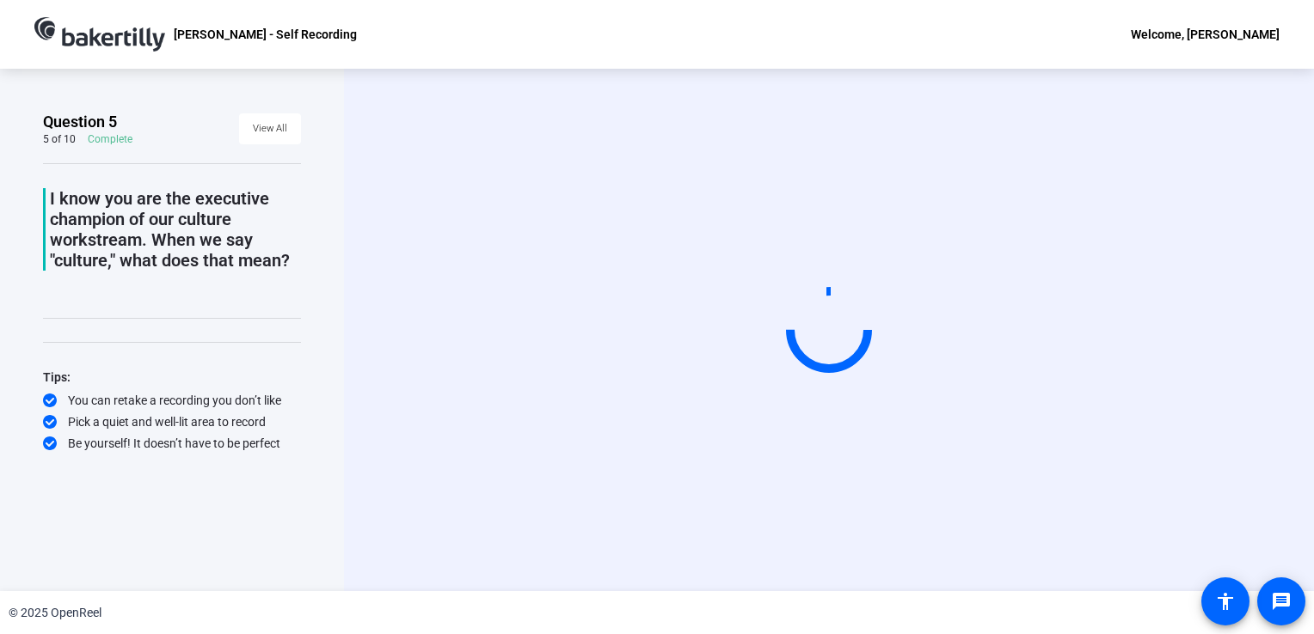
scroll to position [0, 0]
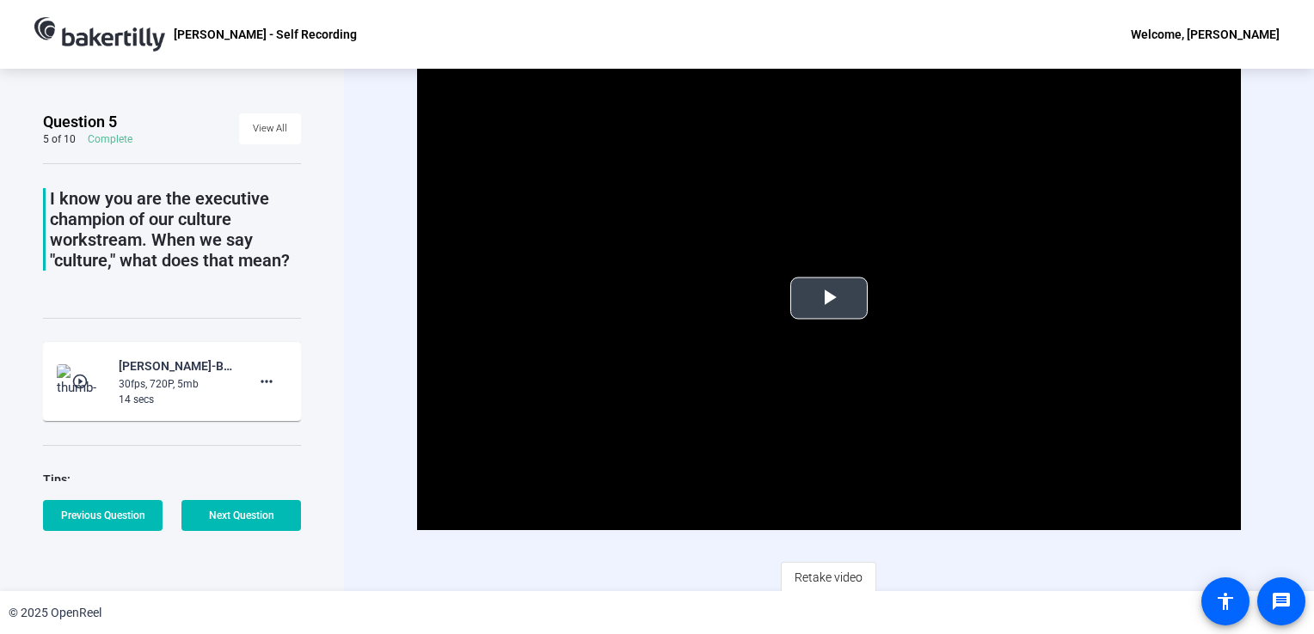
click at [829, 298] on span "Video Player" at bounding box center [829, 298] width 0 height 0
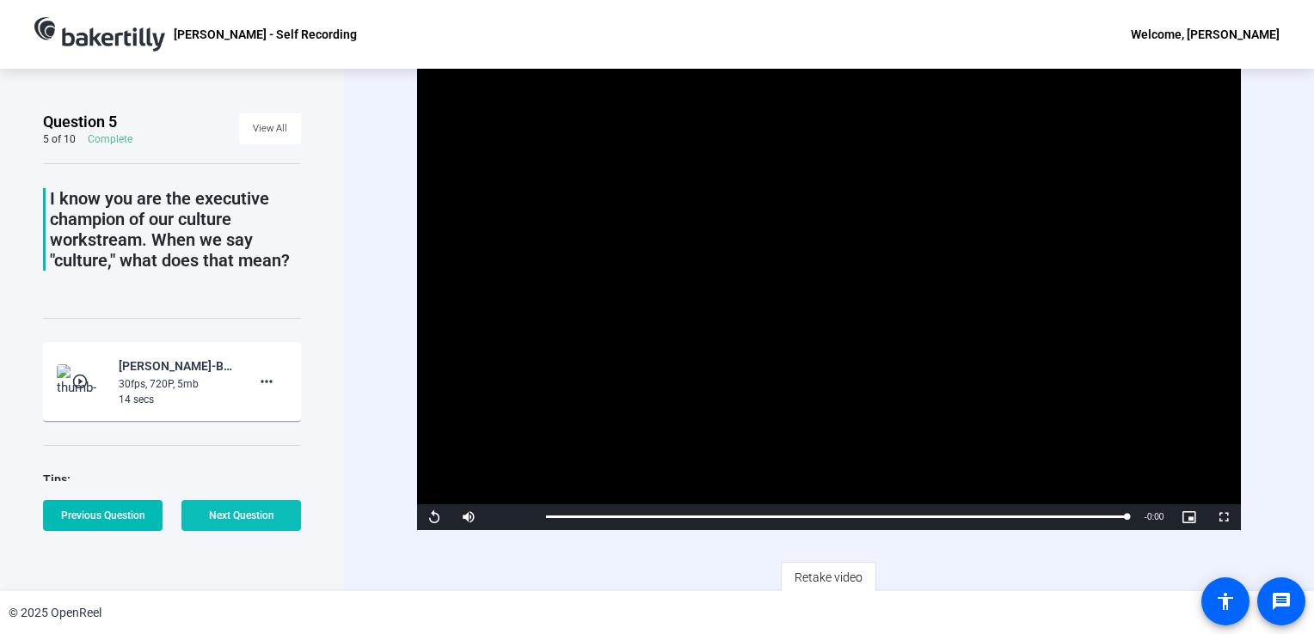
click at [233, 523] on span at bounding box center [241, 515] width 120 height 41
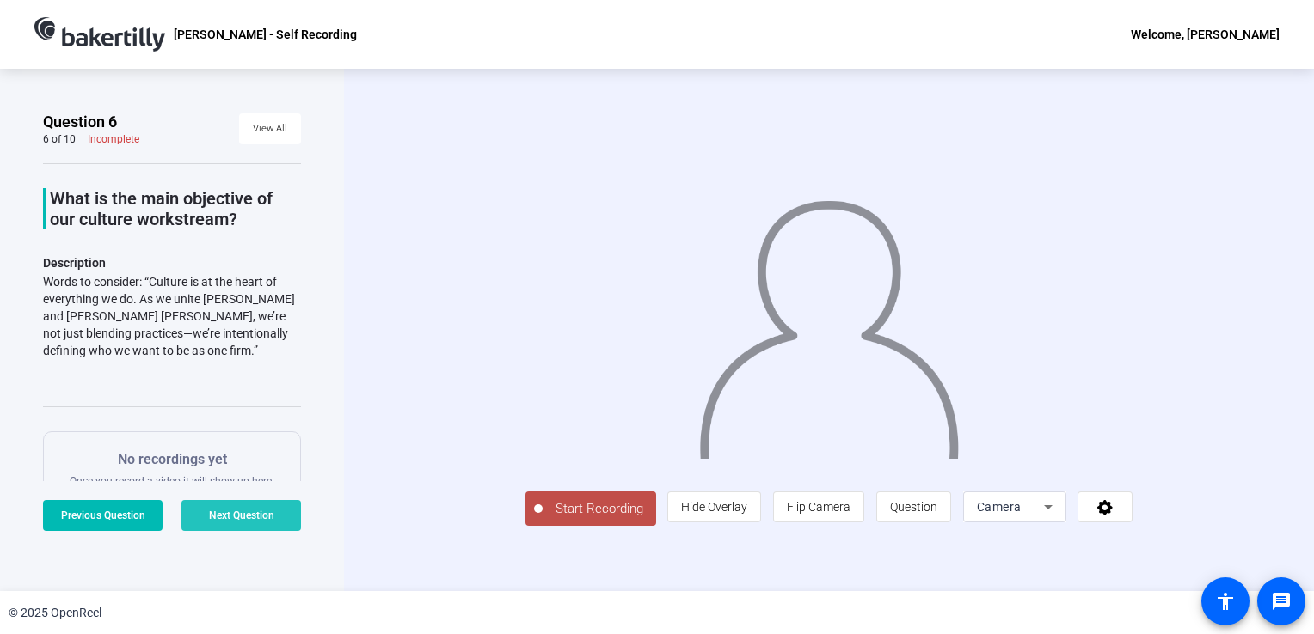
click at [230, 523] on span at bounding box center [241, 515] width 120 height 41
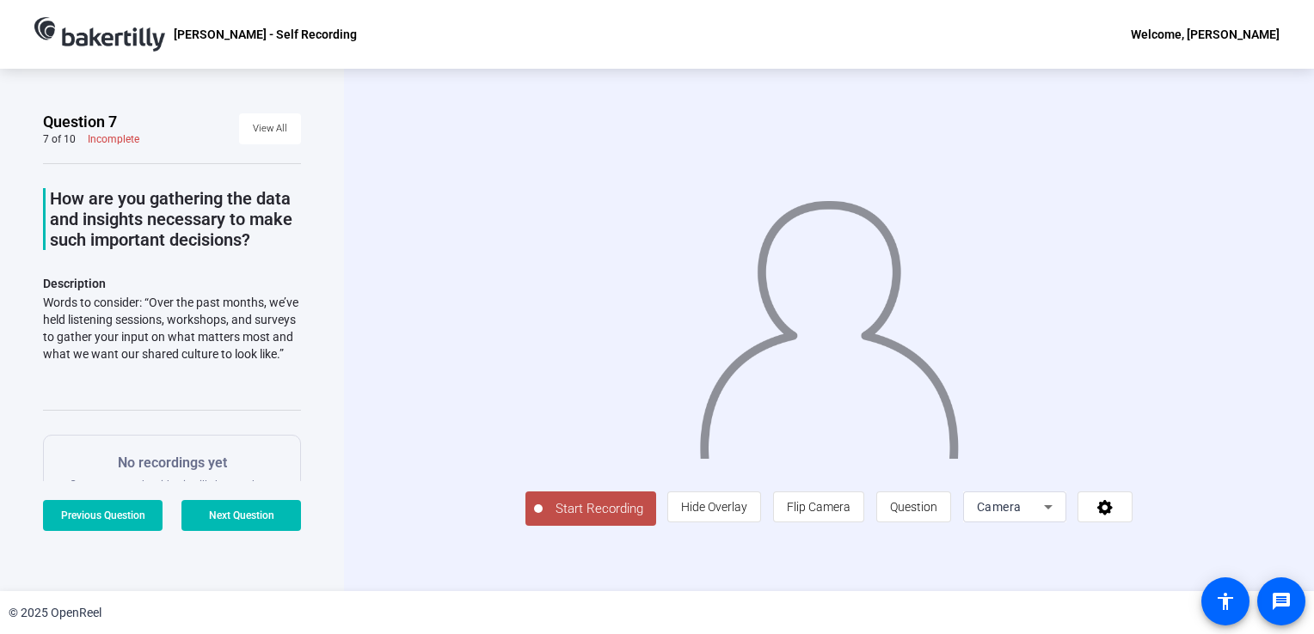
click at [542, 519] on span "Start Recording" at bounding box center [598, 510] width 113 height 20
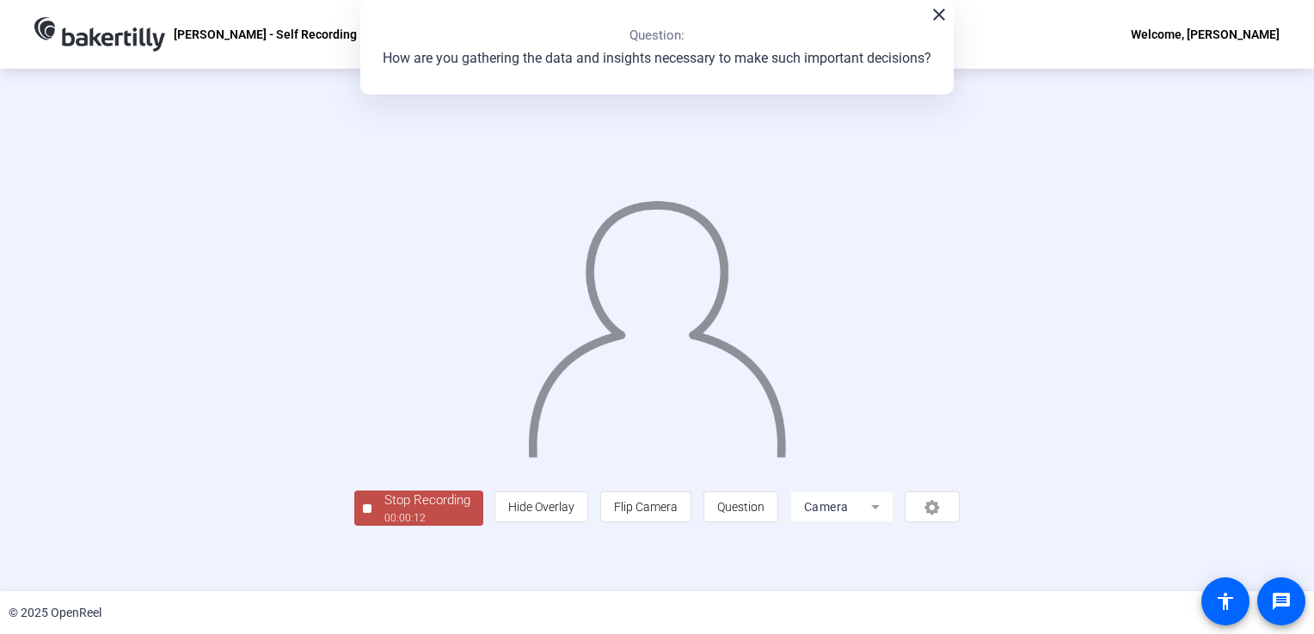
scroll to position [48, 0]
click at [384, 511] on div "Stop Recording" at bounding box center [427, 501] width 86 height 20
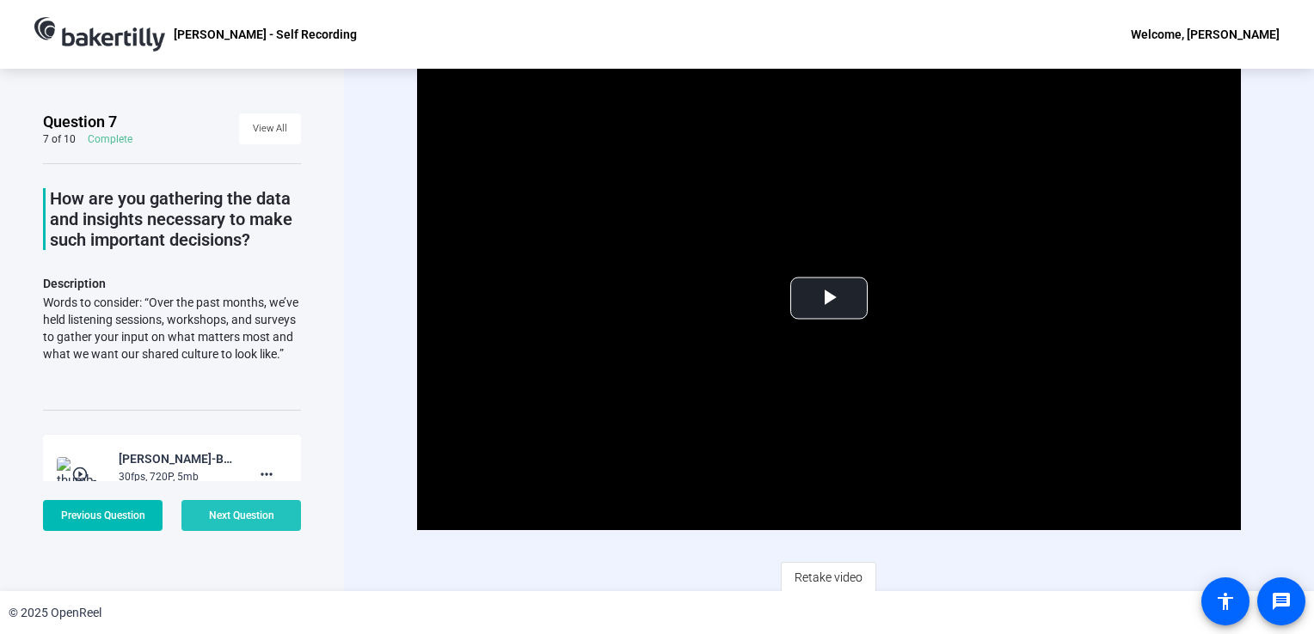
click at [251, 519] on span "Next Question" at bounding box center [241, 516] width 65 height 12
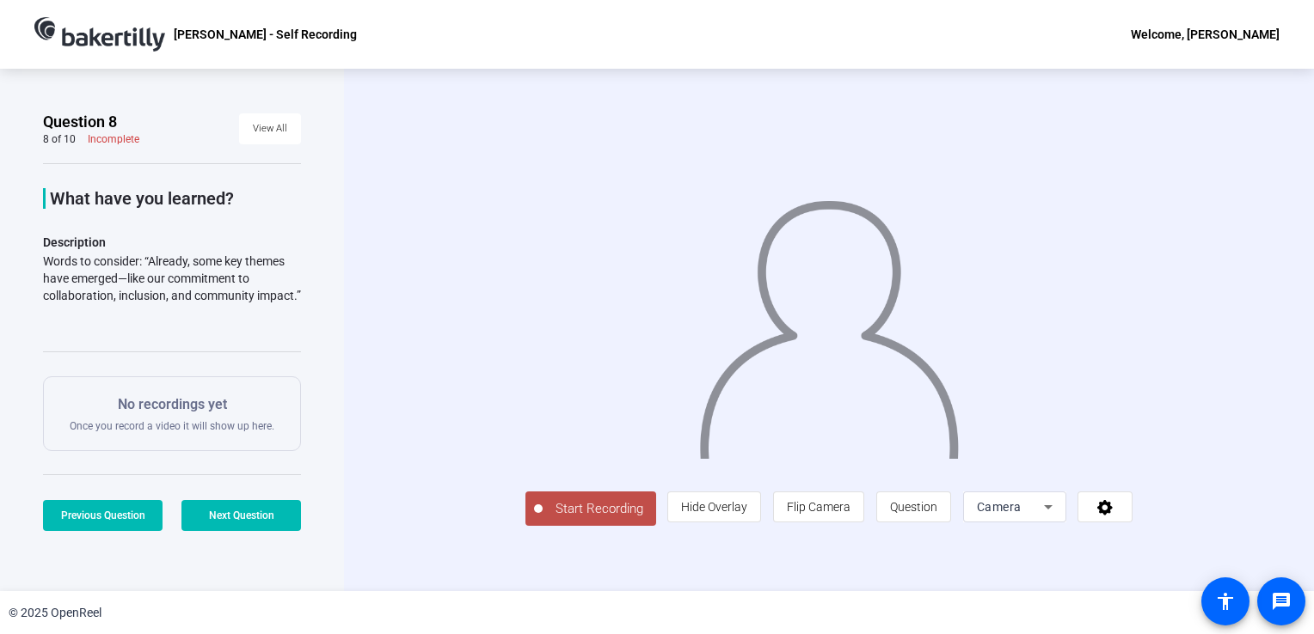
click at [542, 519] on span "Start Recording" at bounding box center [598, 510] width 113 height 20
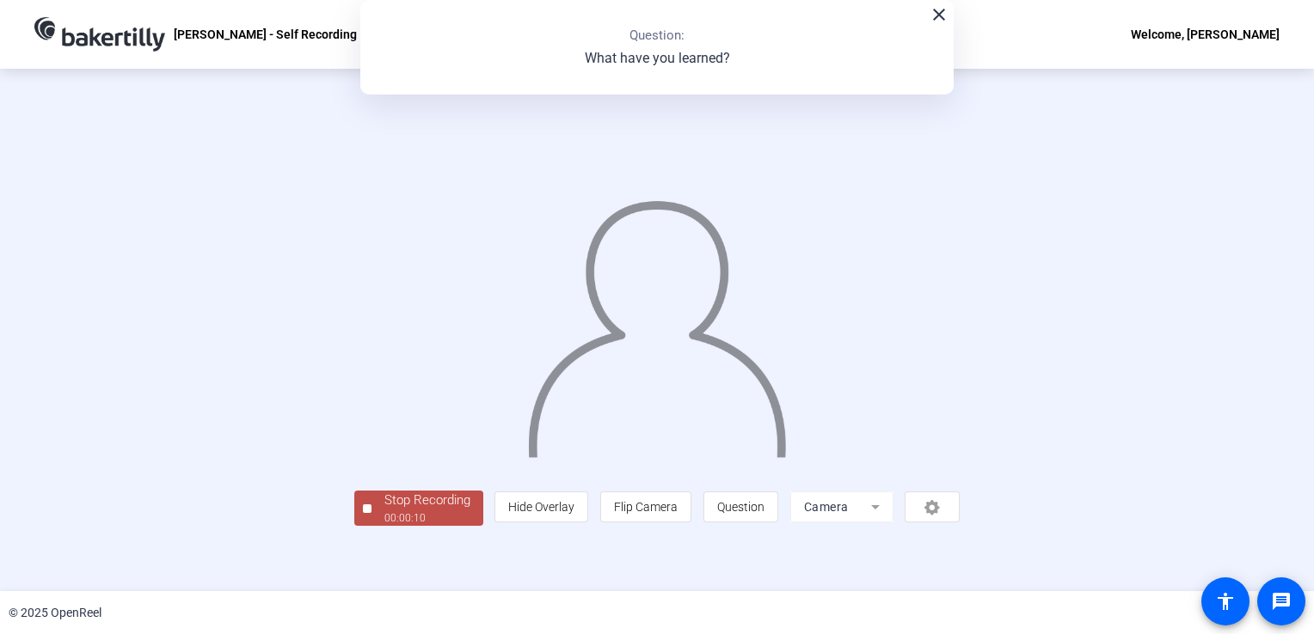
scroll to position [48, 0]
click at [384, 511] on div "Stop Recording" at bounding box center [427, 501] width 86 height 20
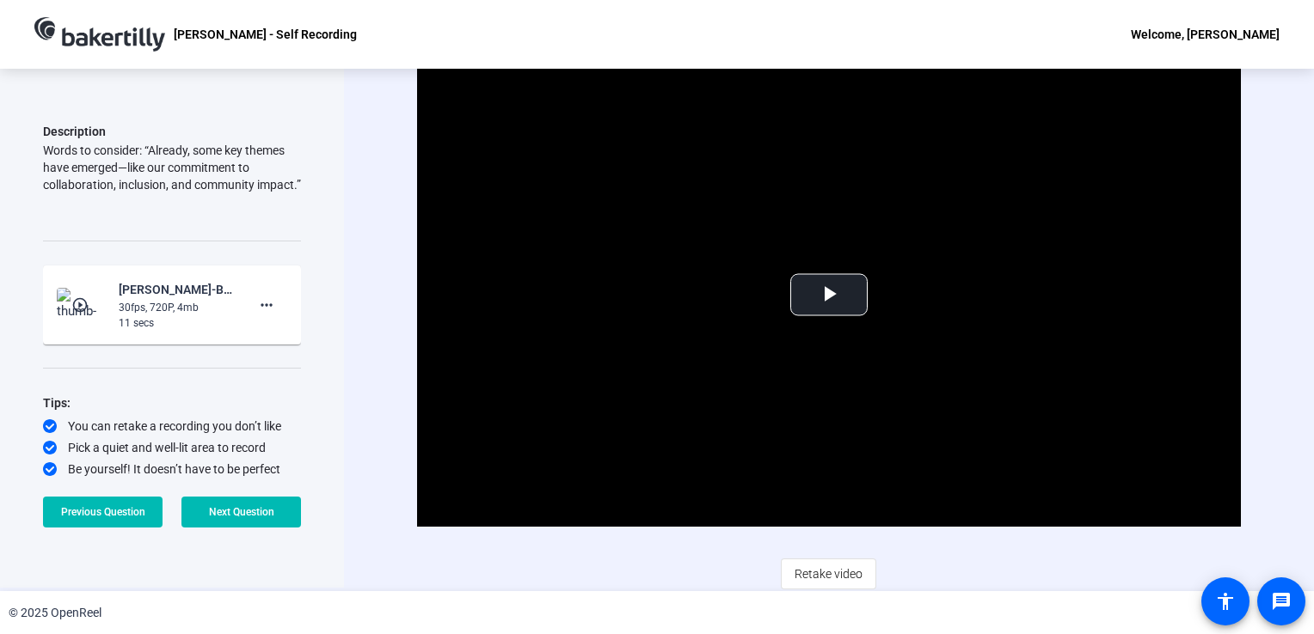
scroll to position [4, 0]
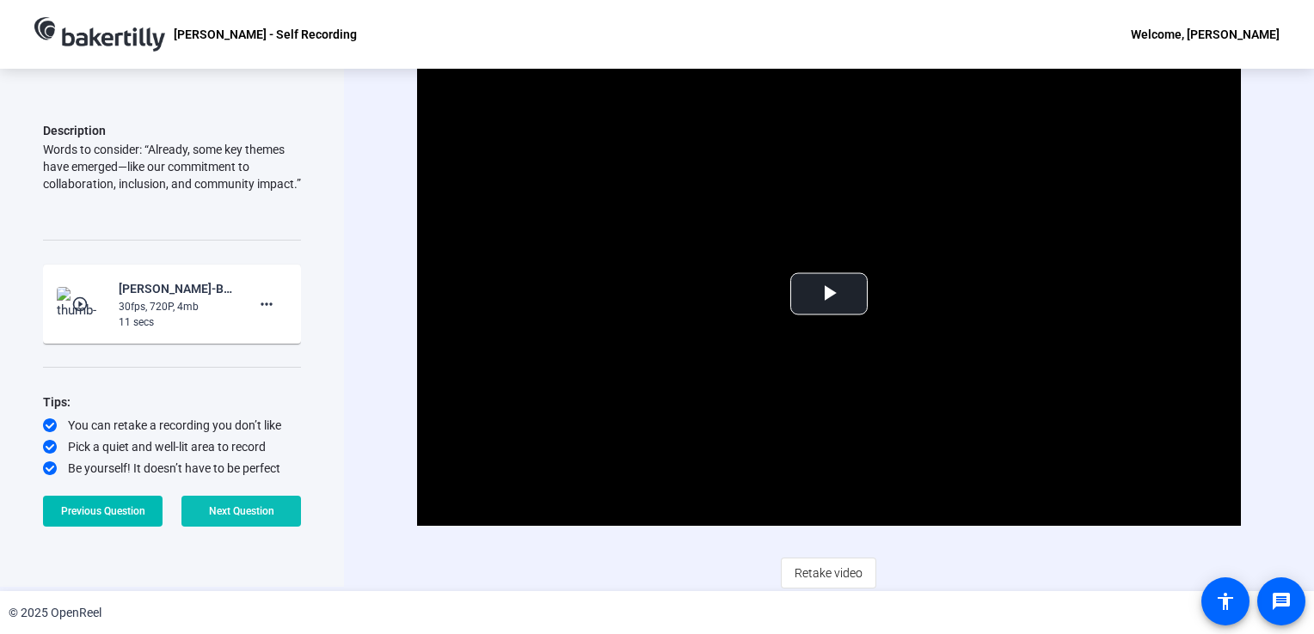
click at [248, 514] on span "Next Question" at bounding box center [241, 512] width 65 height 12
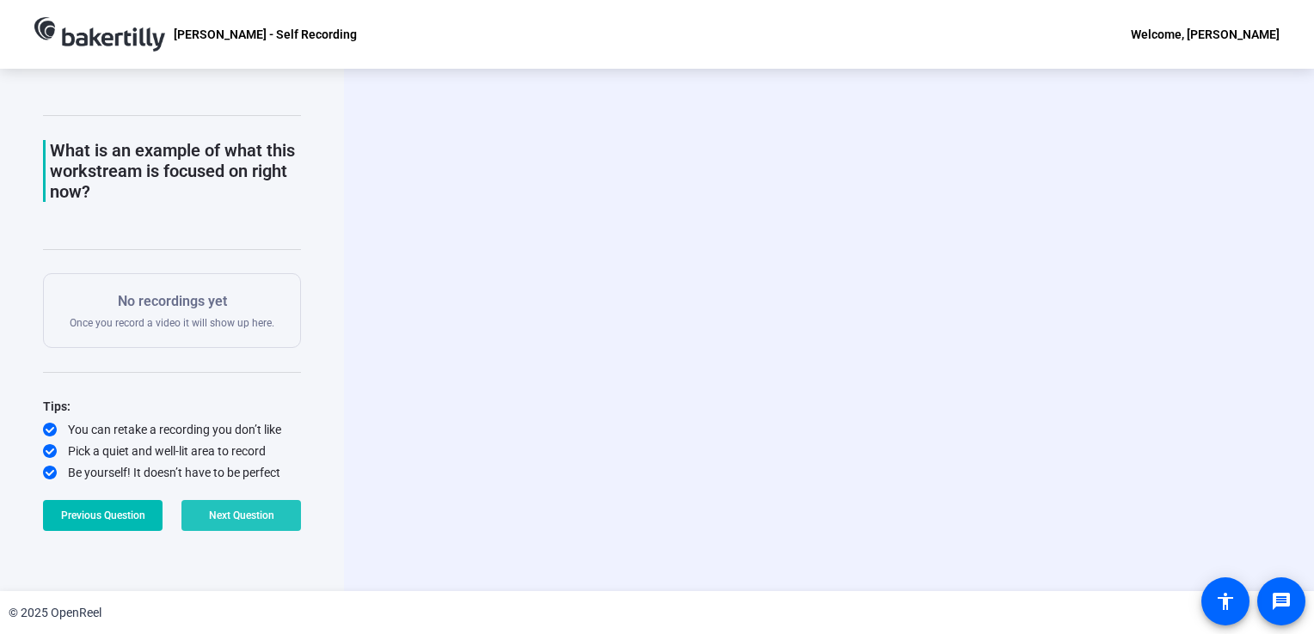
scroll to position [0, 0]
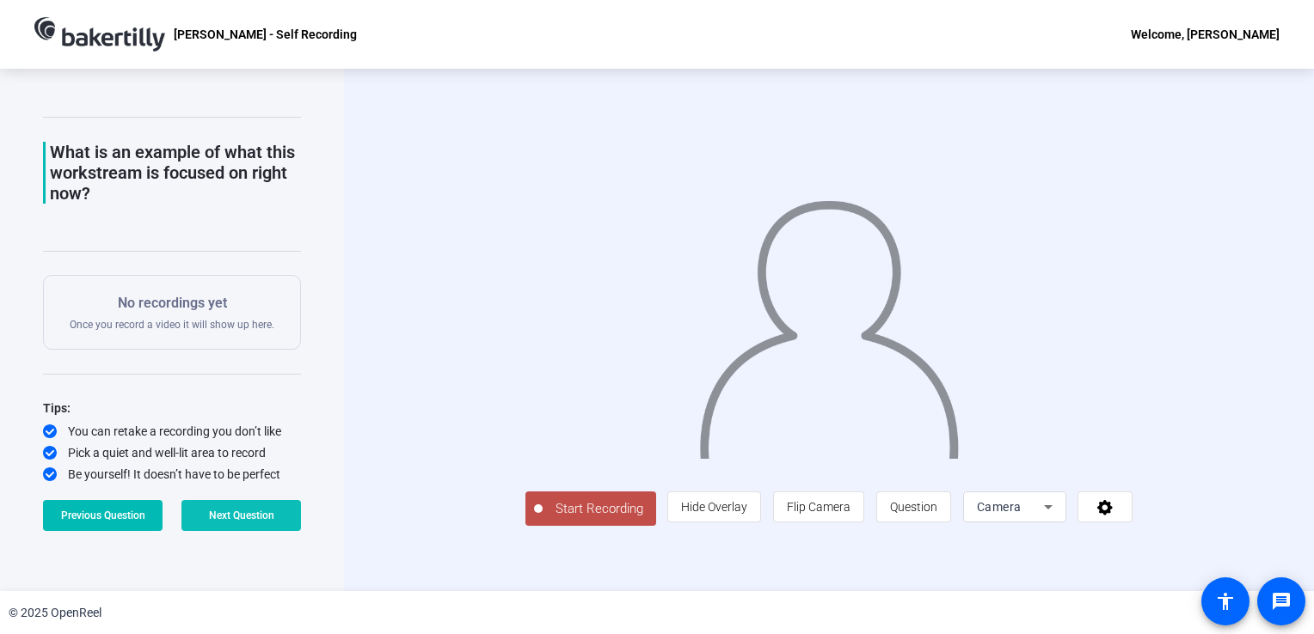
click at [240, 518] on span "Next Question" at bounding box center [241, 516] width 65 height 12
click at [542, 519] on span "Start Recording" at bounding box center [598, 510] width 113 height 20
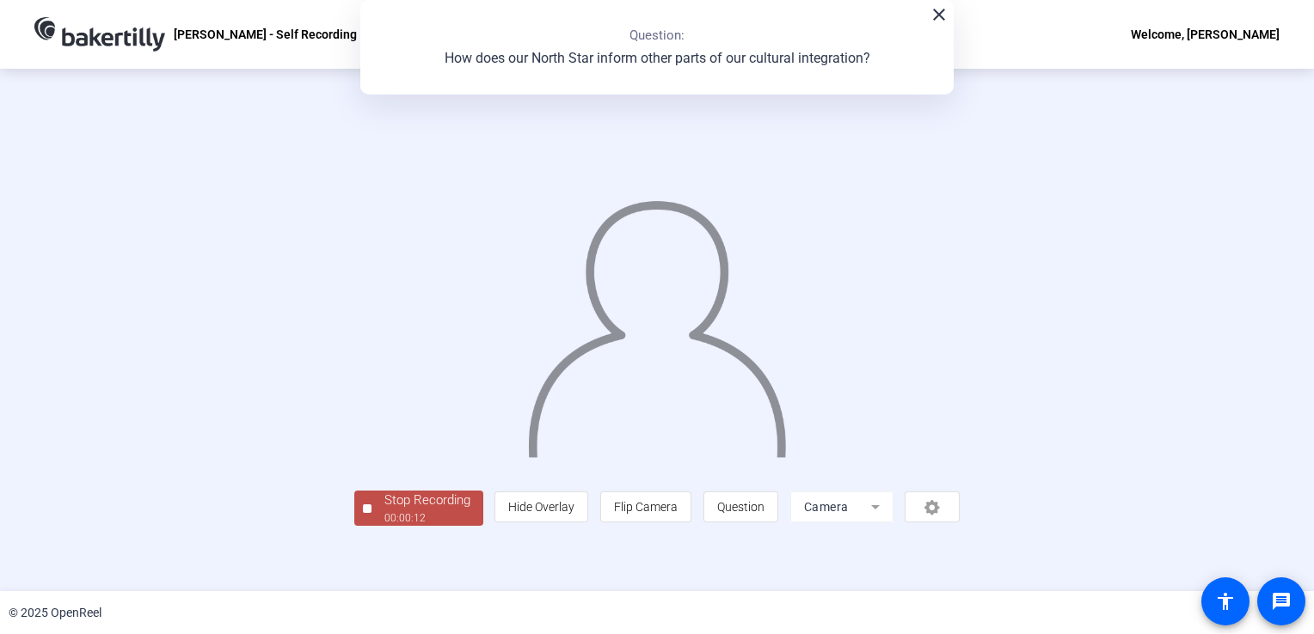
scroll to position [48, 0]
click at [384, 511] on div "Stop Recording" at bounding box center [427, 501] width 86 height 20
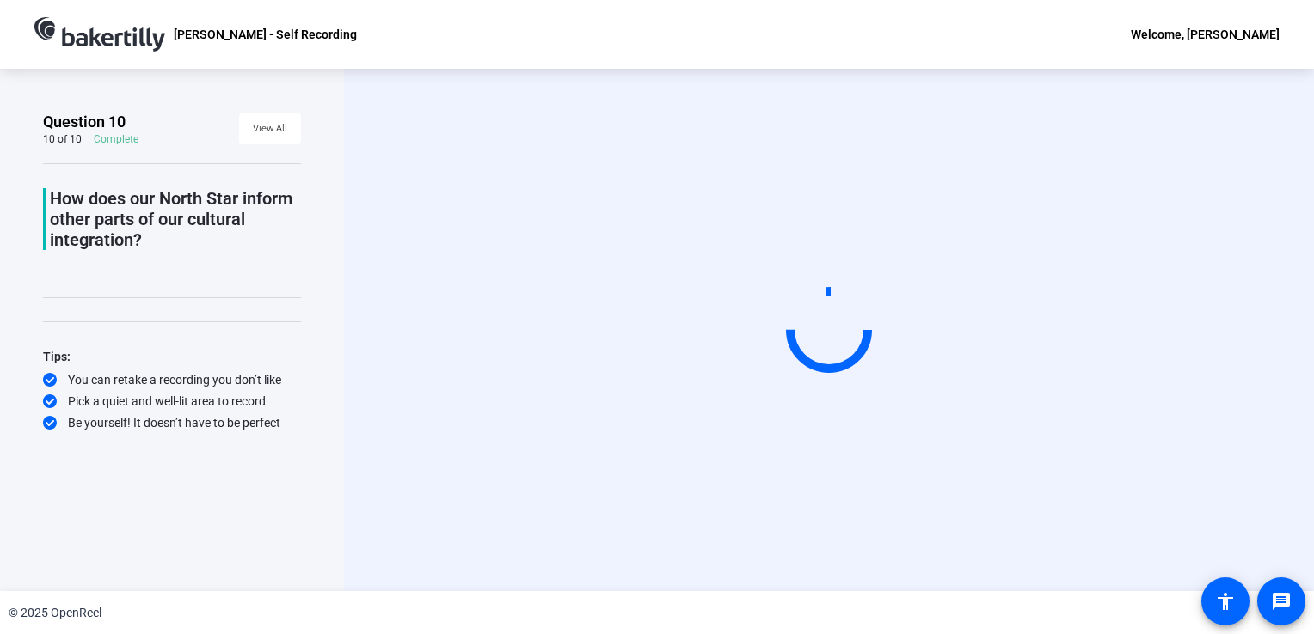
scroll to position [0, 0]
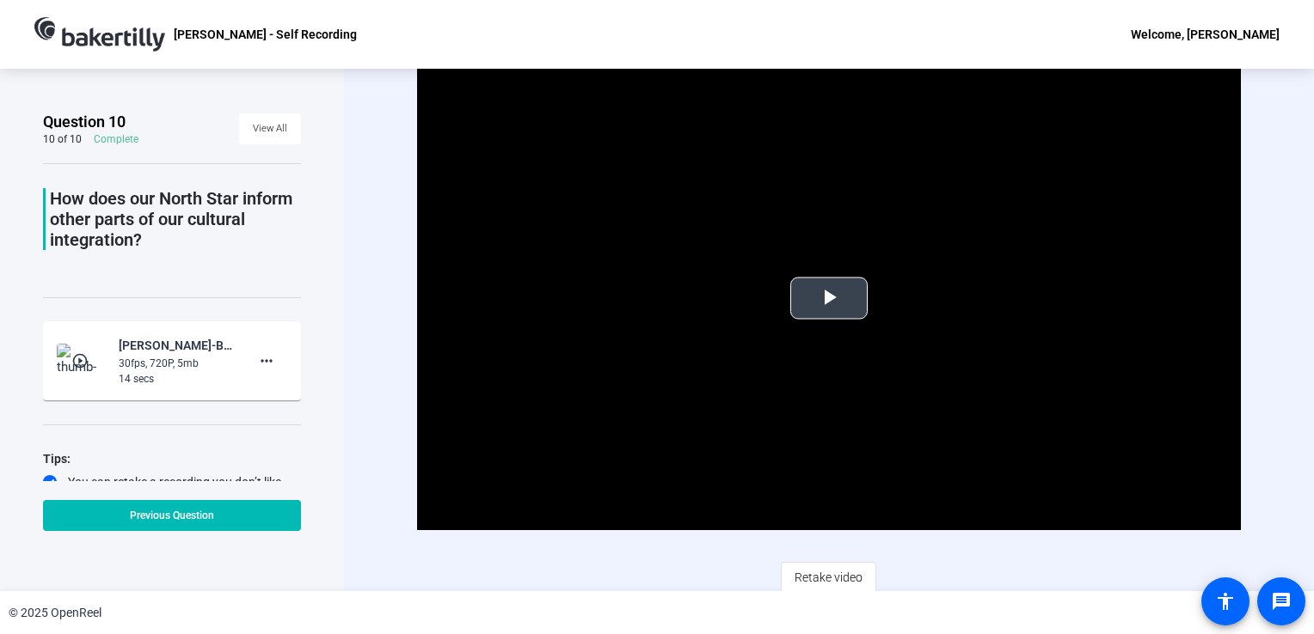
click at [829, 298] on span "Video Player" at bounding box center [829, 298] width 0 height 0
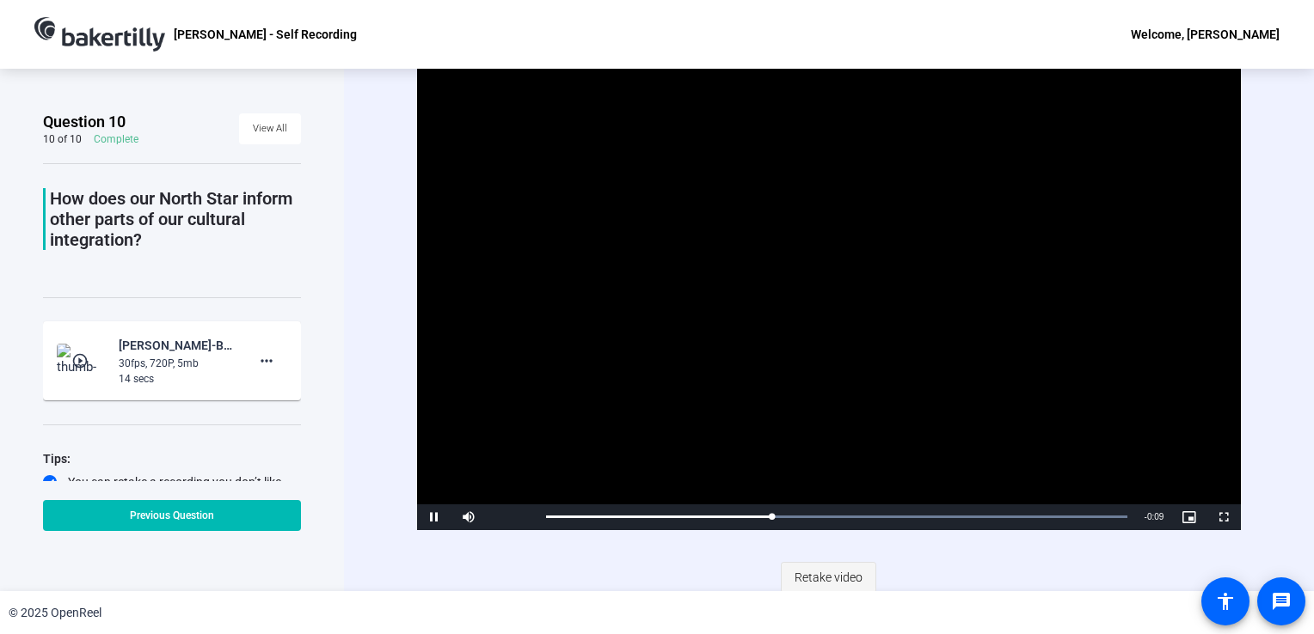
click at [832, 579] on span "Retake video" at bounding box center [828, 577] width 68 height 33
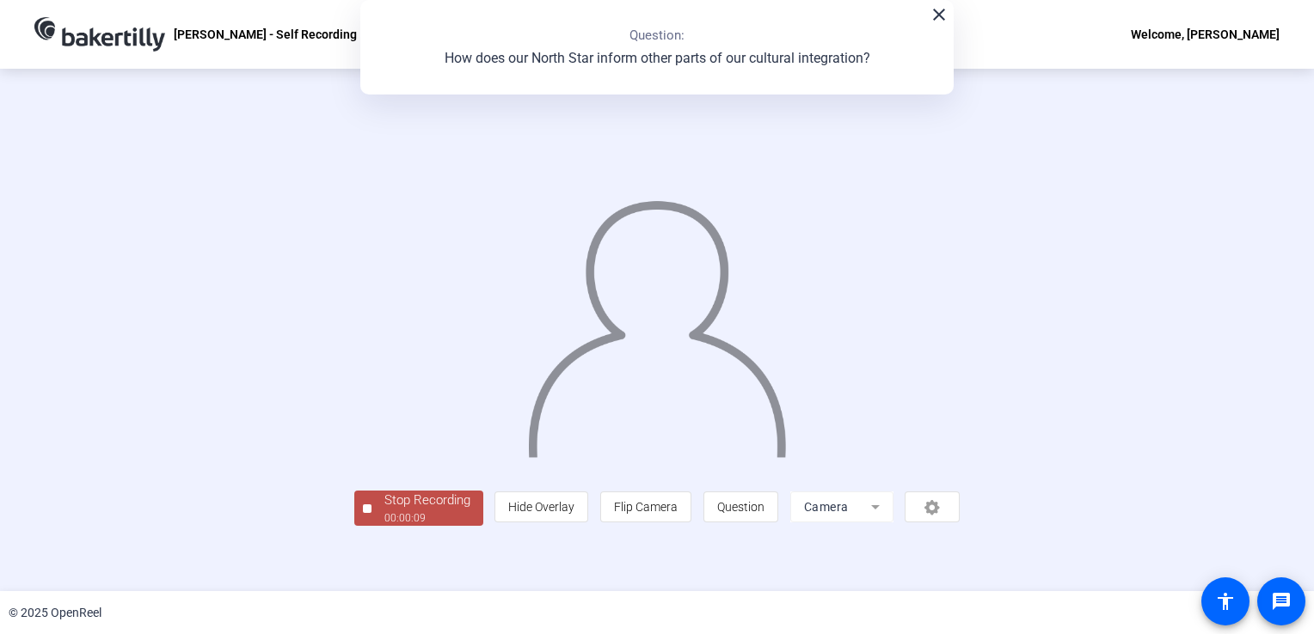
scroll to position [48, 0]
click at [384, 511] on div "Stop Recording" at bounding box center [427, 501] width 86 height 20
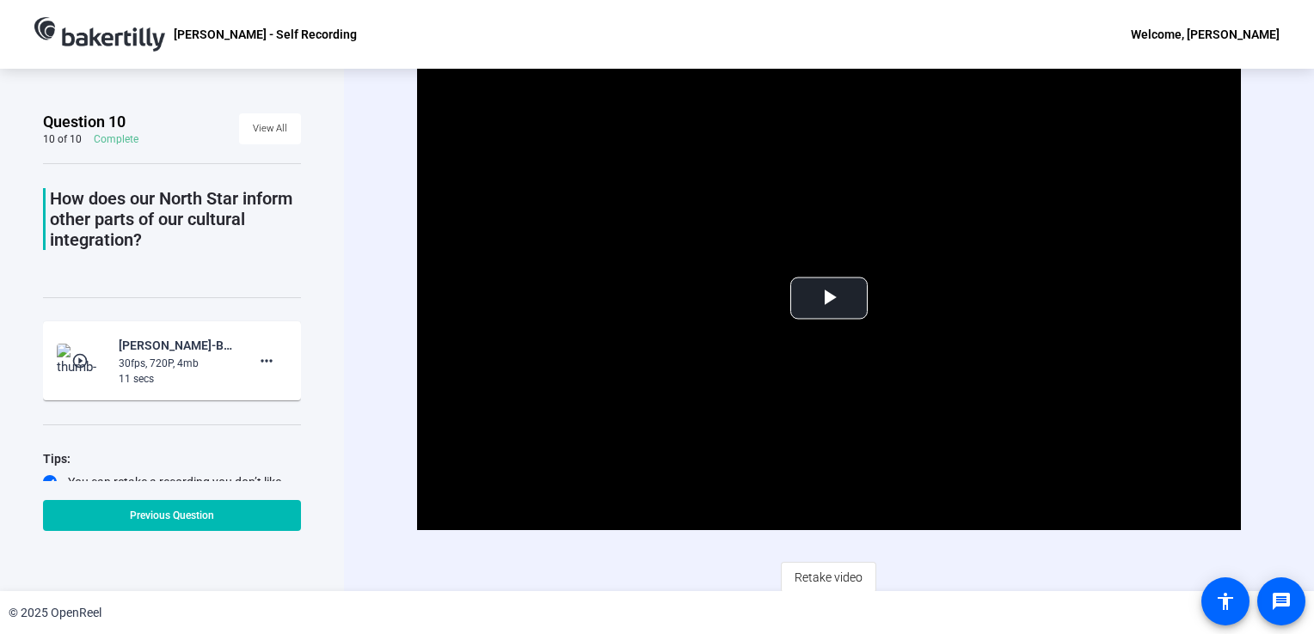
scroll to position [4, 0]
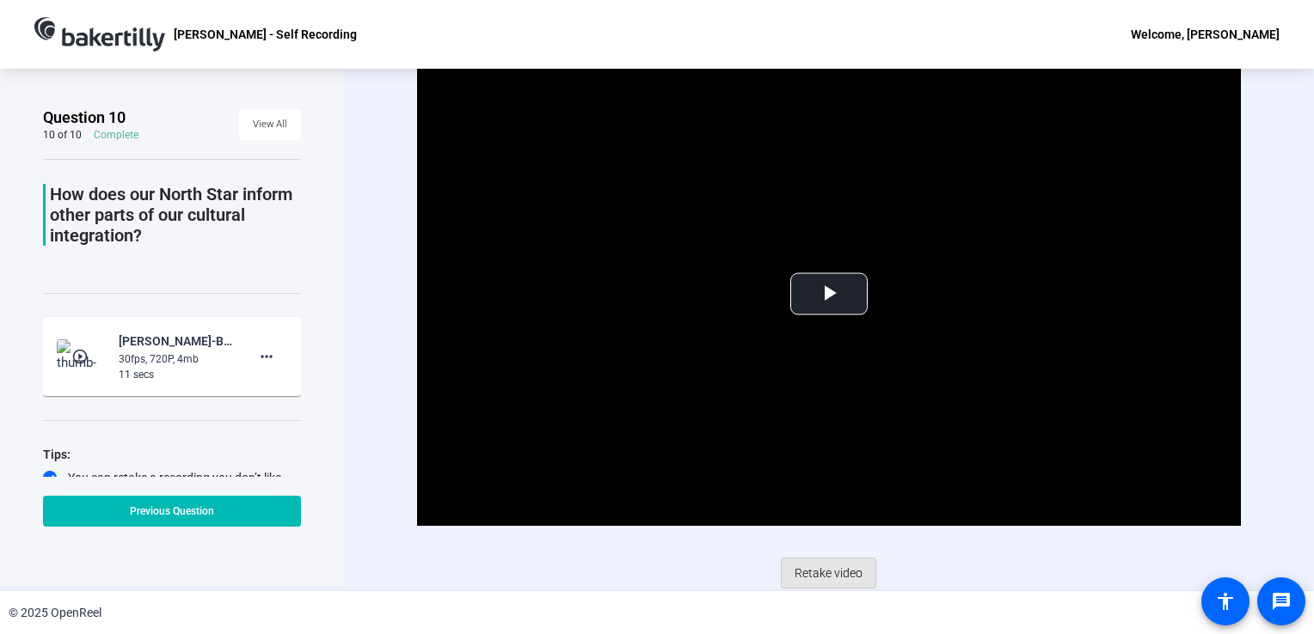
click at [824, 569] on span "Retake video" at bounding box center [828, 573] width 68 height 33
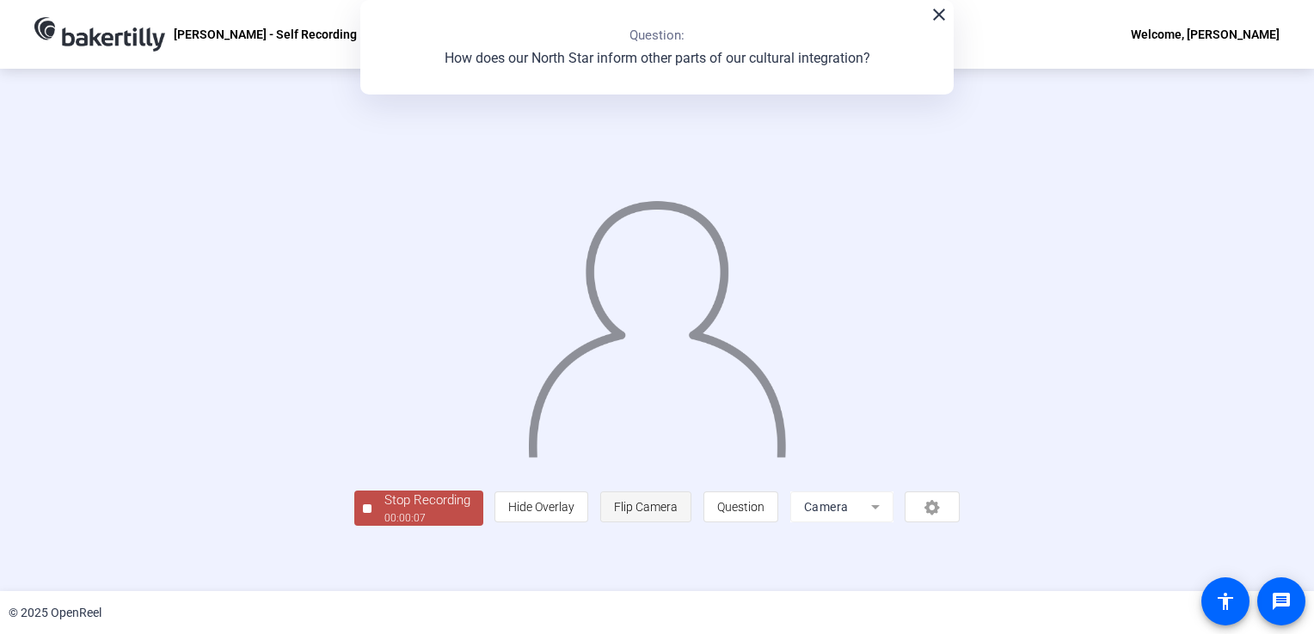
scroll to position [48, 0]
click at [384, 511] on div "Stop Recording" at bounding box center [427, 501] width 86 height 20
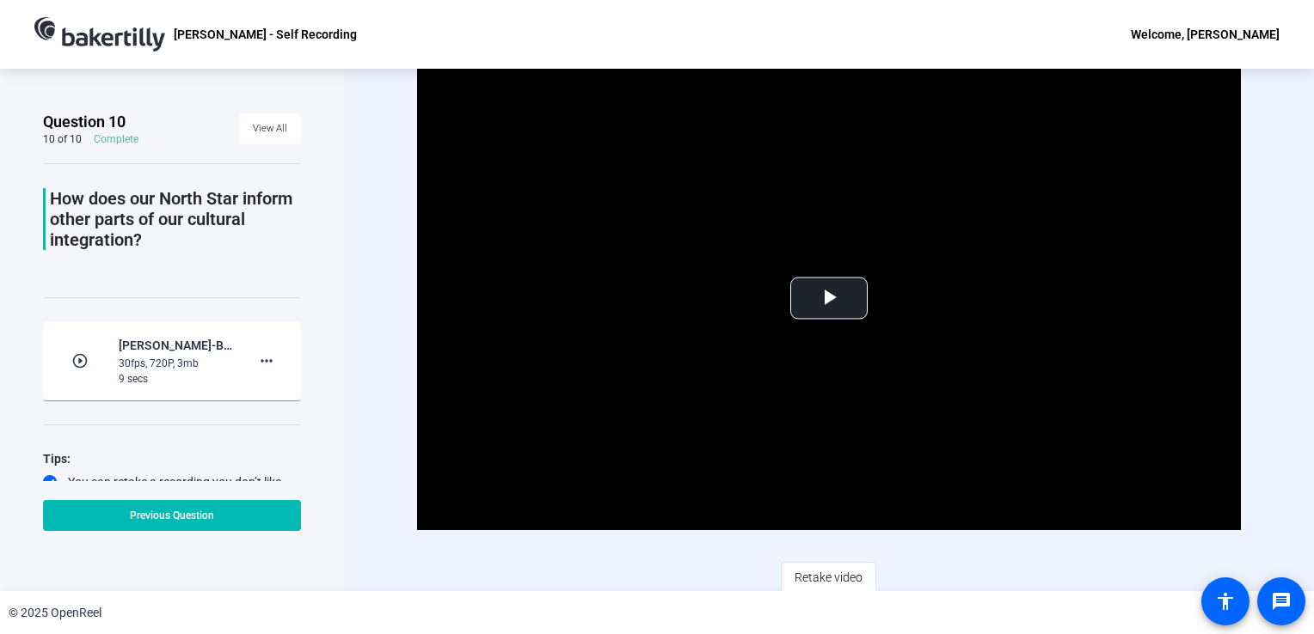
scroll to position [4, 0]
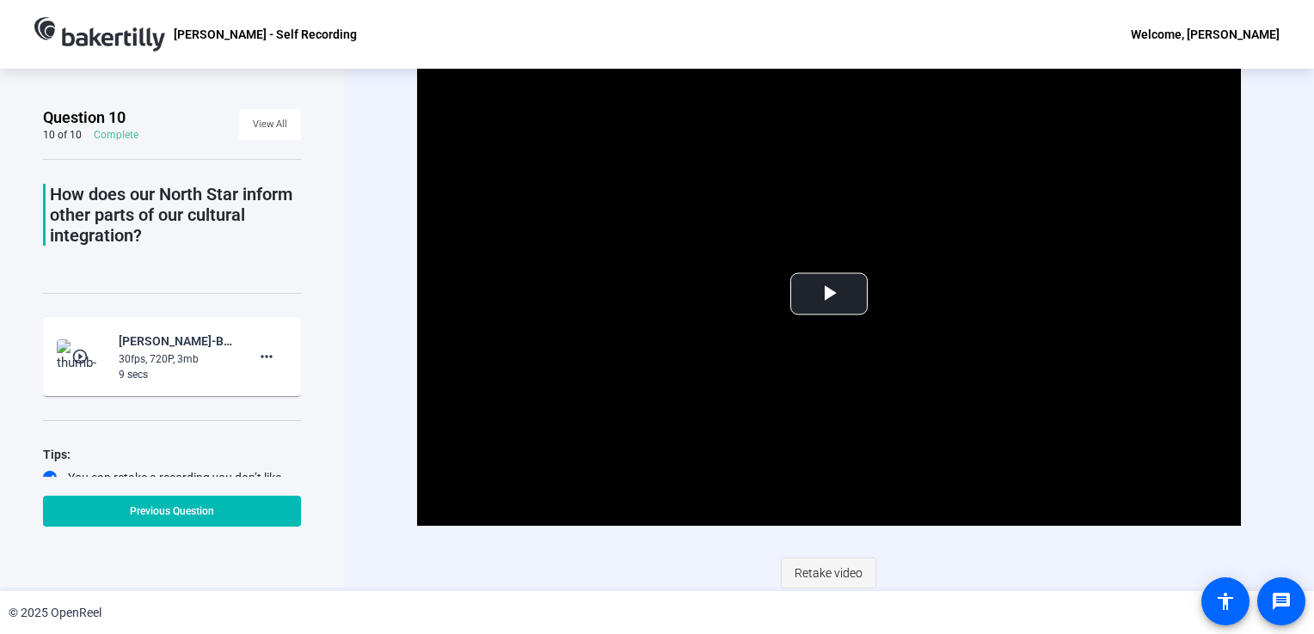
click at [828, 574] on span "Retake video" at bounding box center [828, 573] width 68 height 33
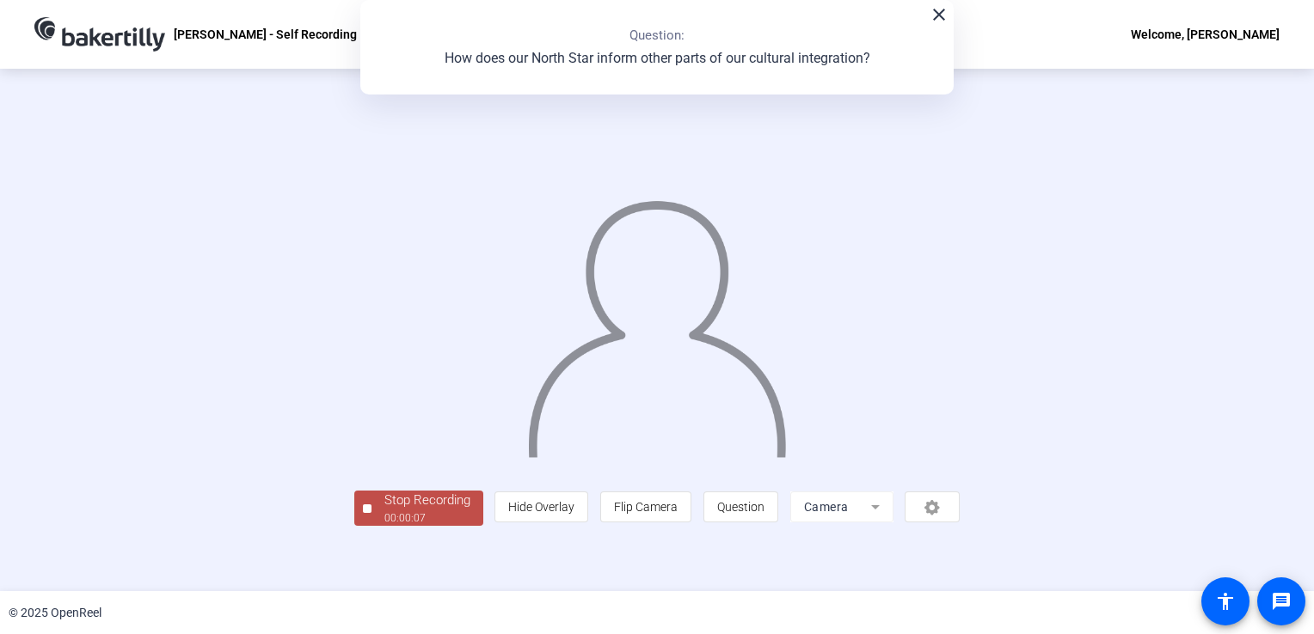
scroll to position [48, 0]
click at [384, 511] on div "Stop Recording" at bounding box center [427, 501] width 86 height 20
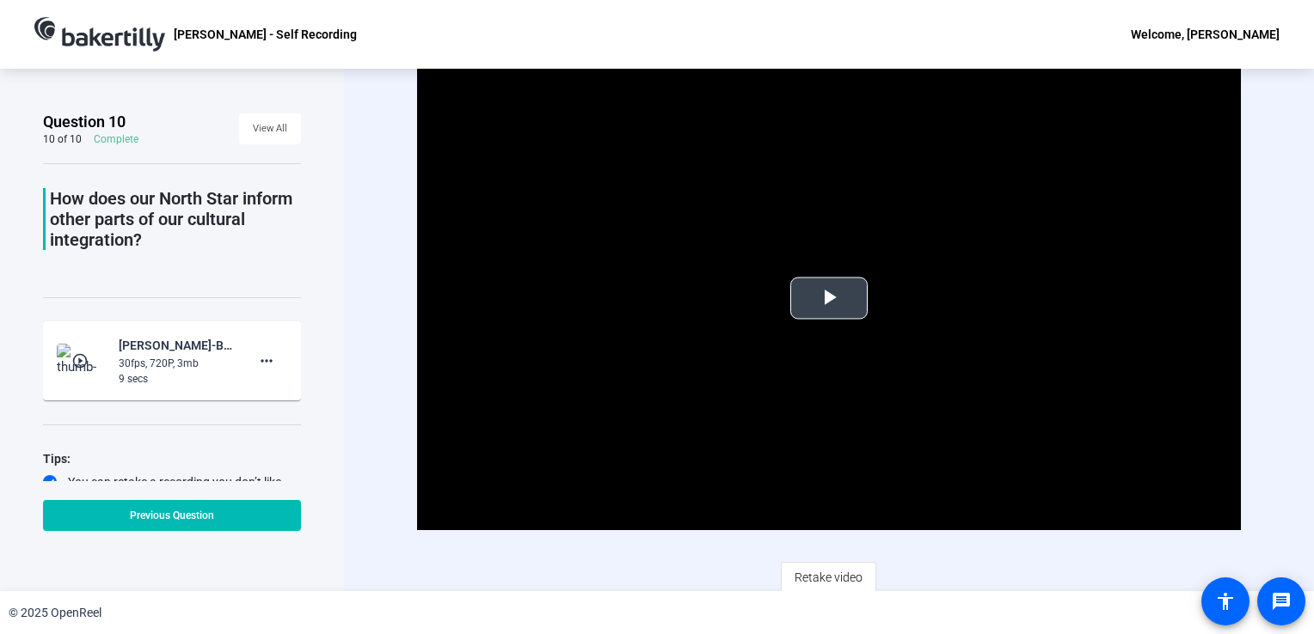
click at [829, 298] on span "Video Player" at bounding box center [829, 298] width 0 height 0
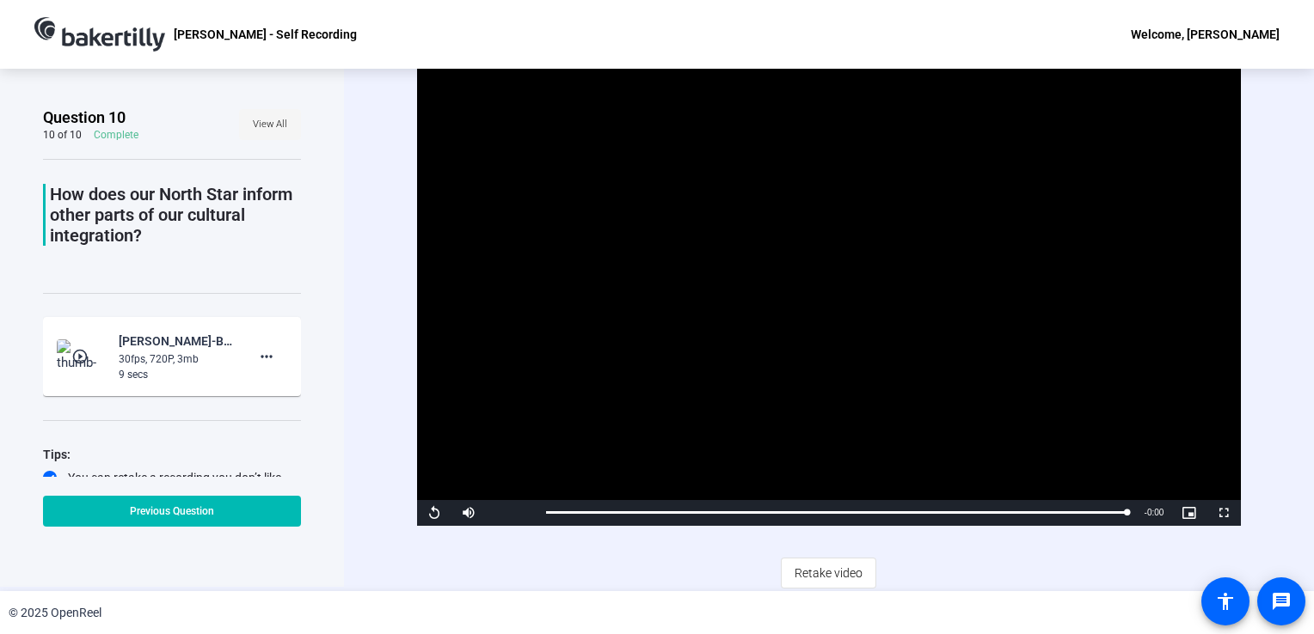
click at [254, 122] on span "View All" at bounding box center [270, 125] width 34 height 26
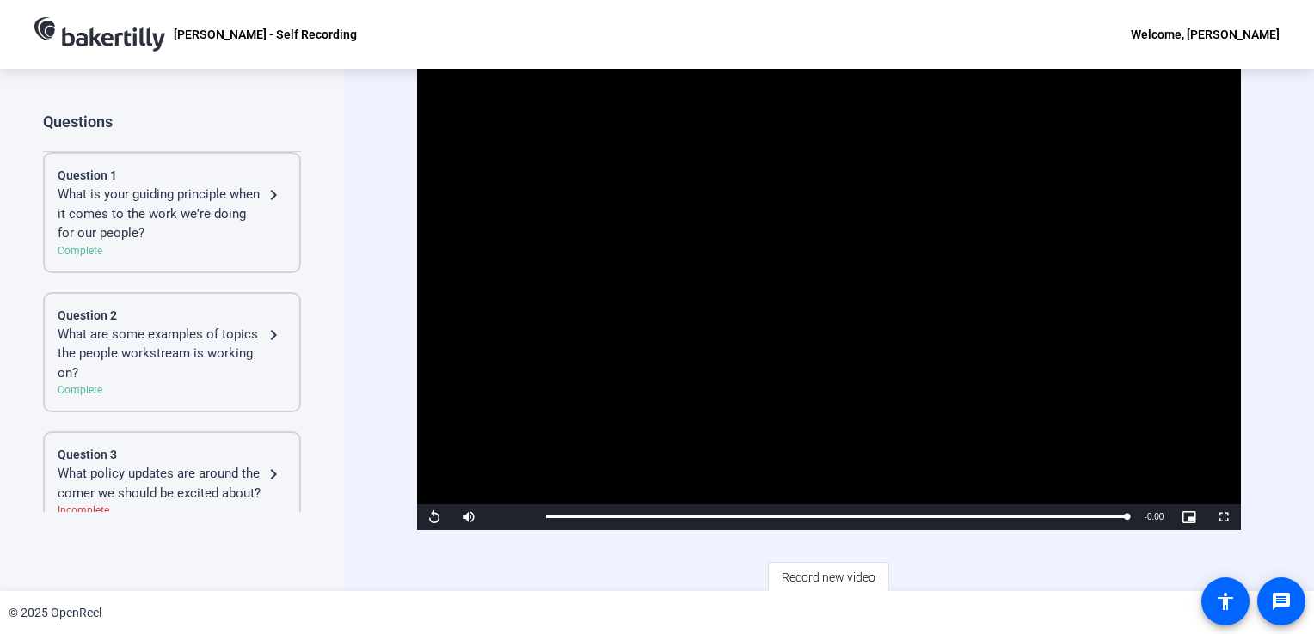
click at [515, 607] on div "© 2025 OpenReel" at bounding box center [657, 613] width 1314 height 43
